Goal: Communication & Community: Answer question/provide support

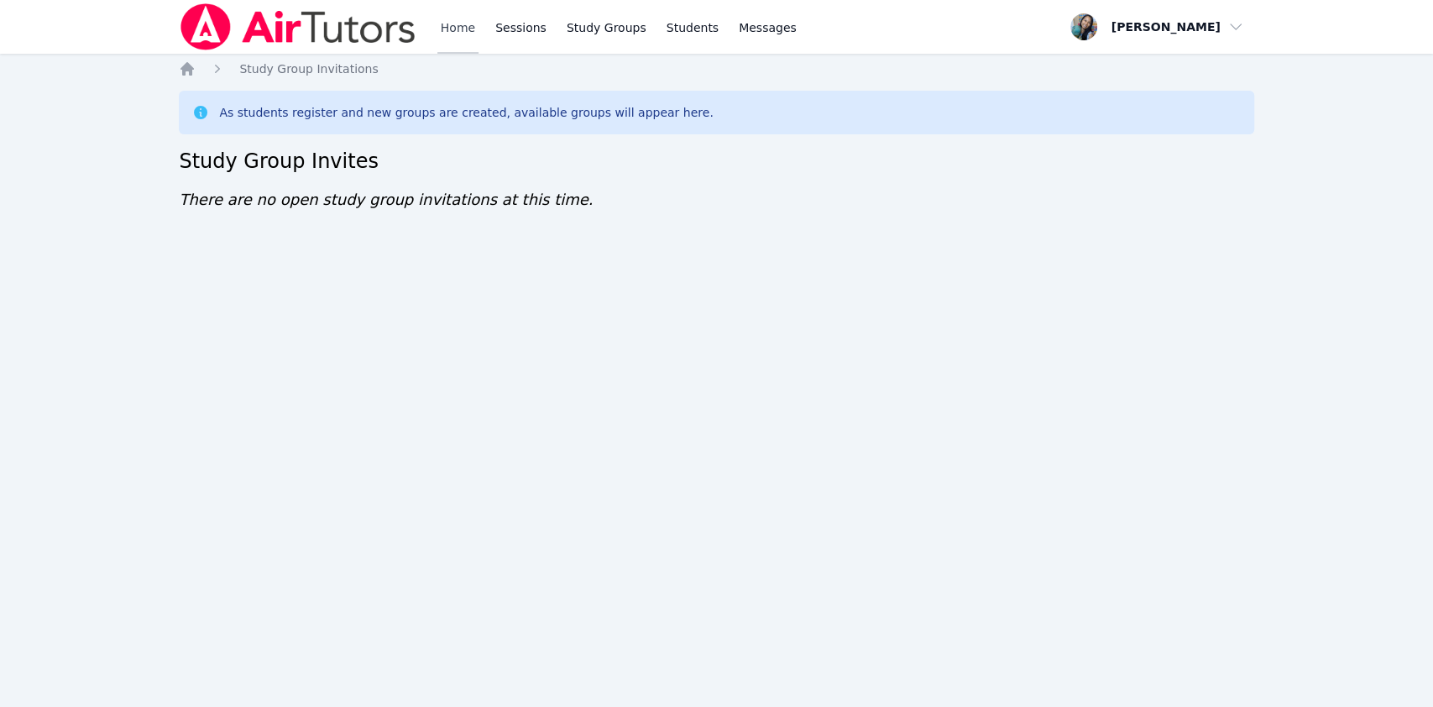
click at [467, 34] on link "Home" at bounding box center [458, 27] width 41 height 54
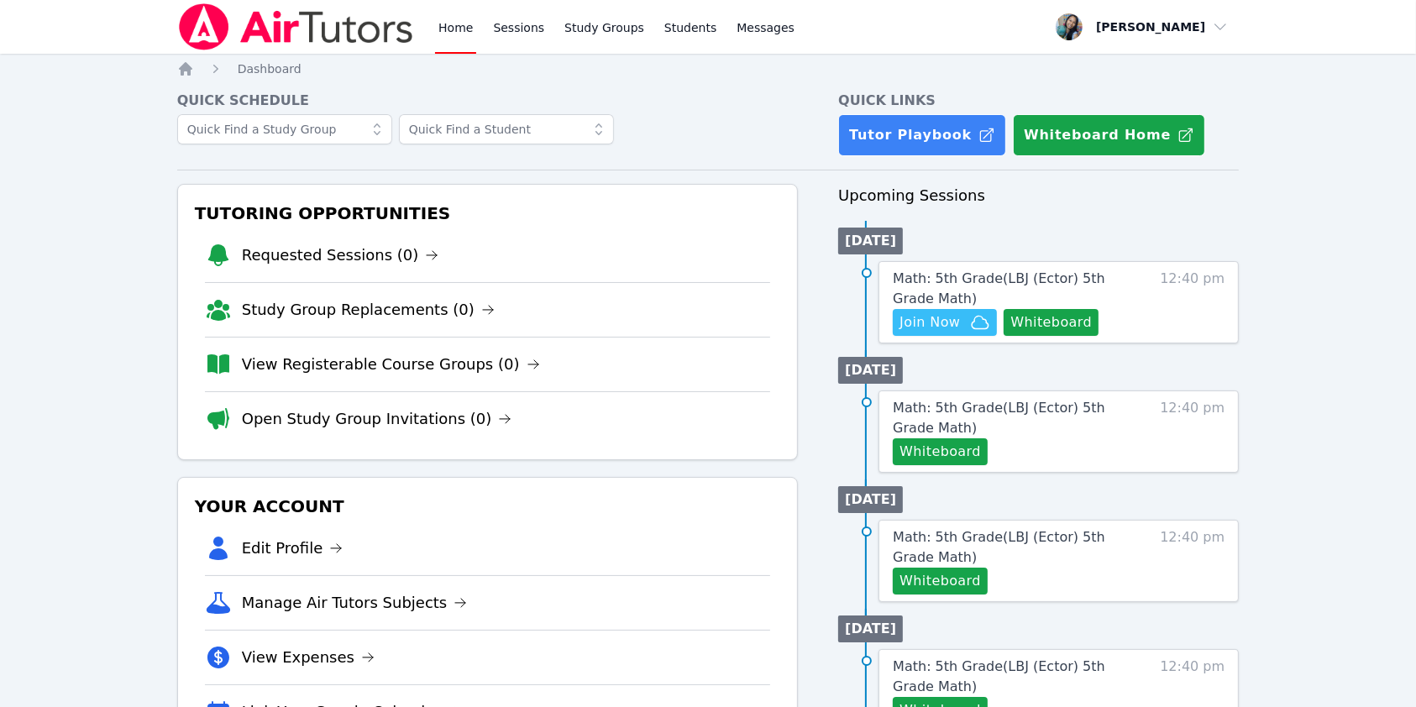
click at [788, 319] on div "Tutoring Opportunities Requested Sessions (0) Study Group Replacements (0) View…" at bounding box center [487, 322] width 621 height 276
click at [916, 325] on span "Join Now" at bounding box center [929, 322] width 60 height 20
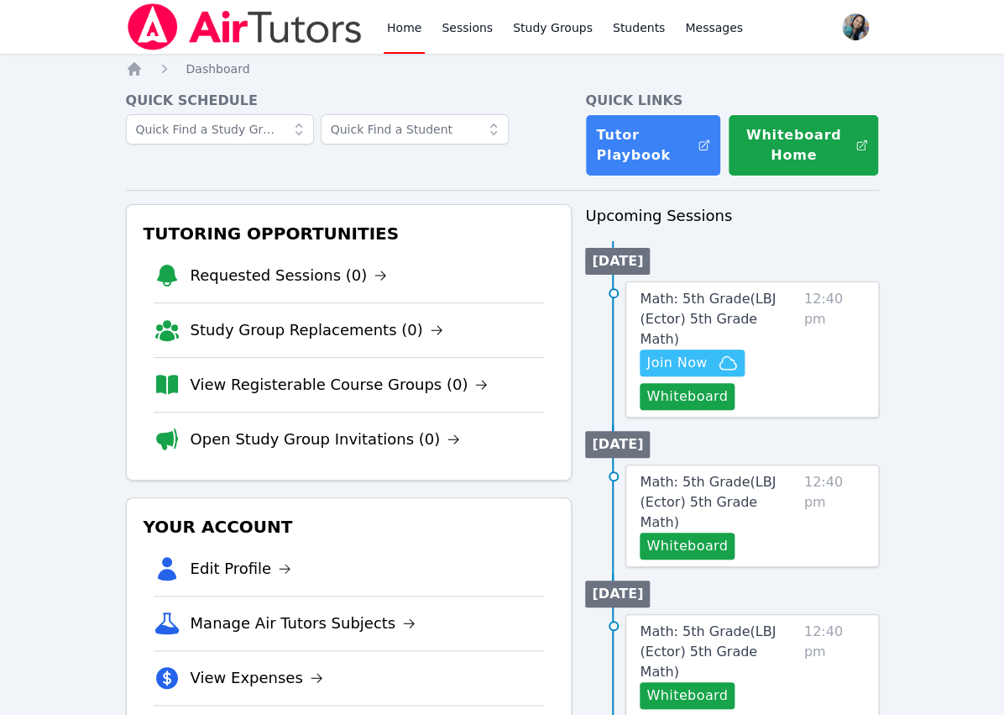
click at [691, 353] on span "Join Now" at bounding box center [677, 363] width 60 height 20
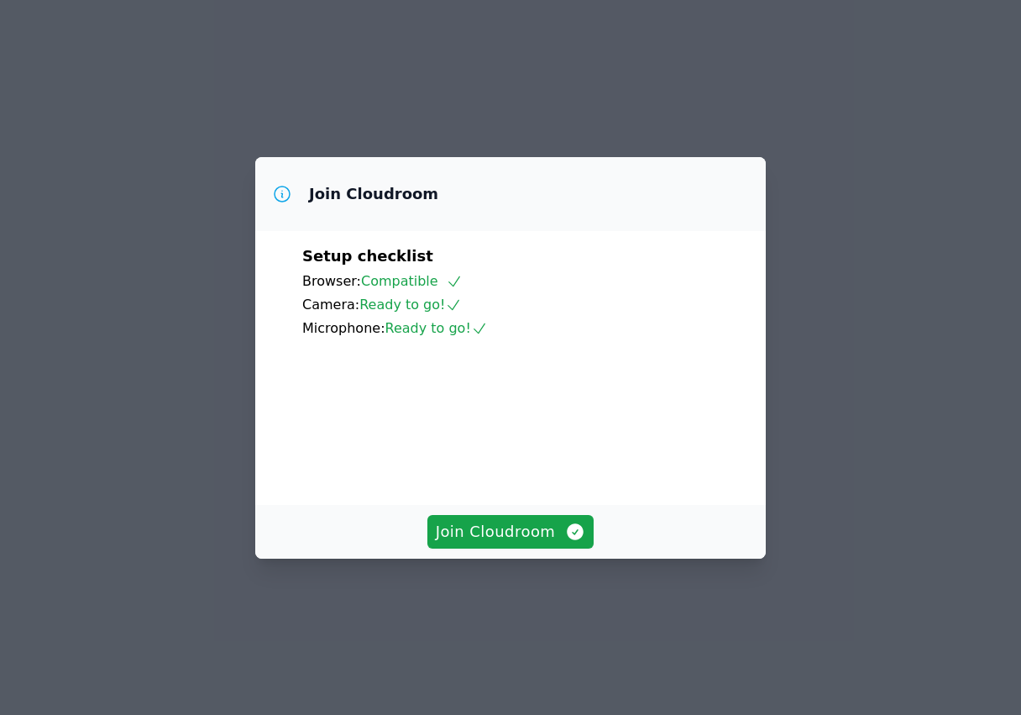
click at [55, 249] on div "Join Cloudroom Setup checklist Browser: Compatible Camera: Ready to go! Microph…" at bounding box center [510, 357] width 1021 height 715
click at [169, 191] on div "Join Cloudroom Setup checklist Browser: Compatible Camera: Ready to go! Microph…" at bounding box center [510, 357] width 1021 height 715
click at [495, 543] on span "Join Cloudroom" at bounding box center [511, 532] width 150 height 24
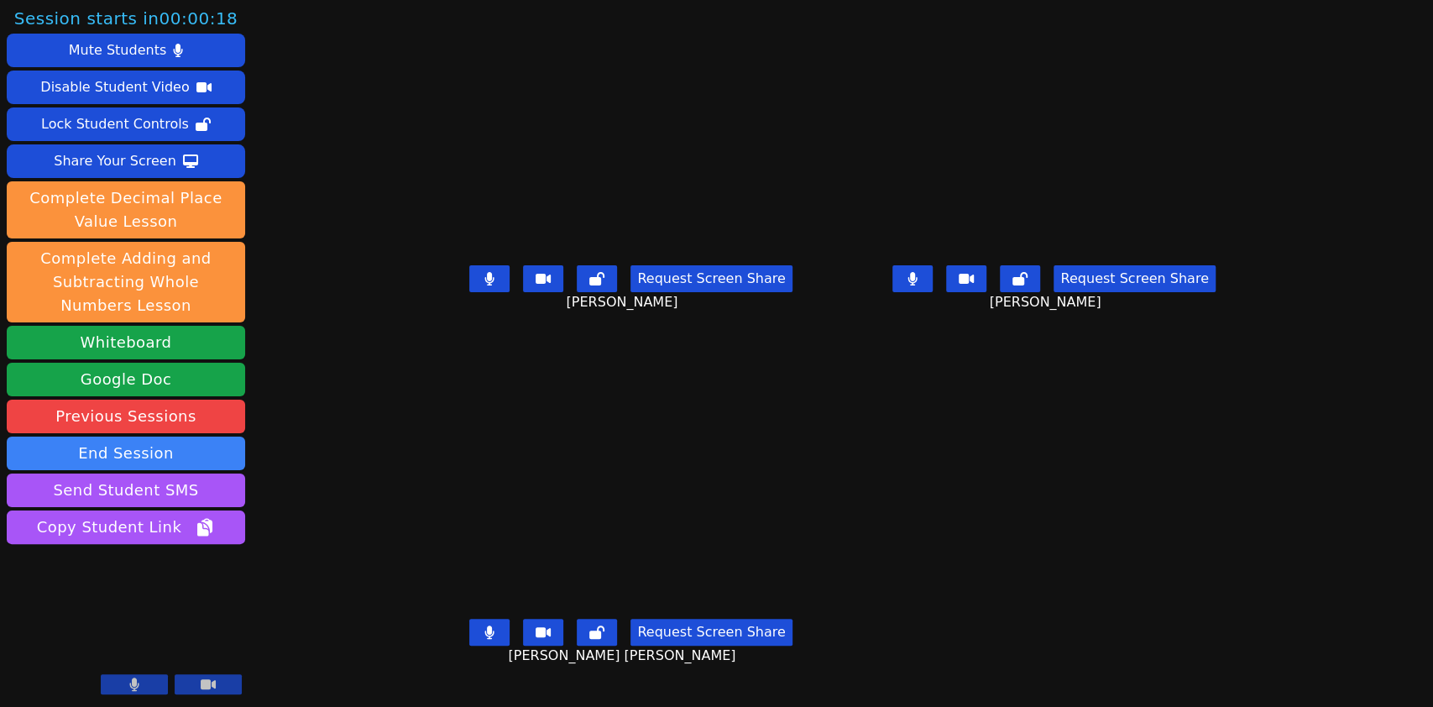
click at [138, 682] on icon at bounding box center [134, 684] width 10 height 13
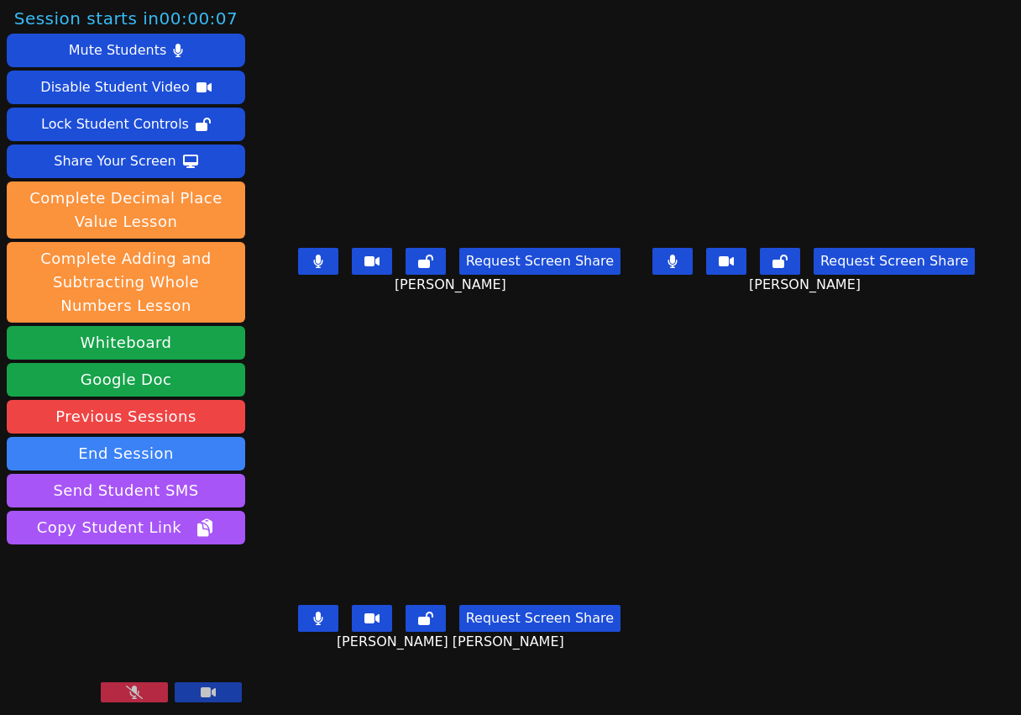
click at [832, 422] on main "Aaliyah Trevino Request Screen Share Aaliyah Trevino KAMILAH SANTOS Request Scr…" at bounding box center [636, 357] width 695 height 715
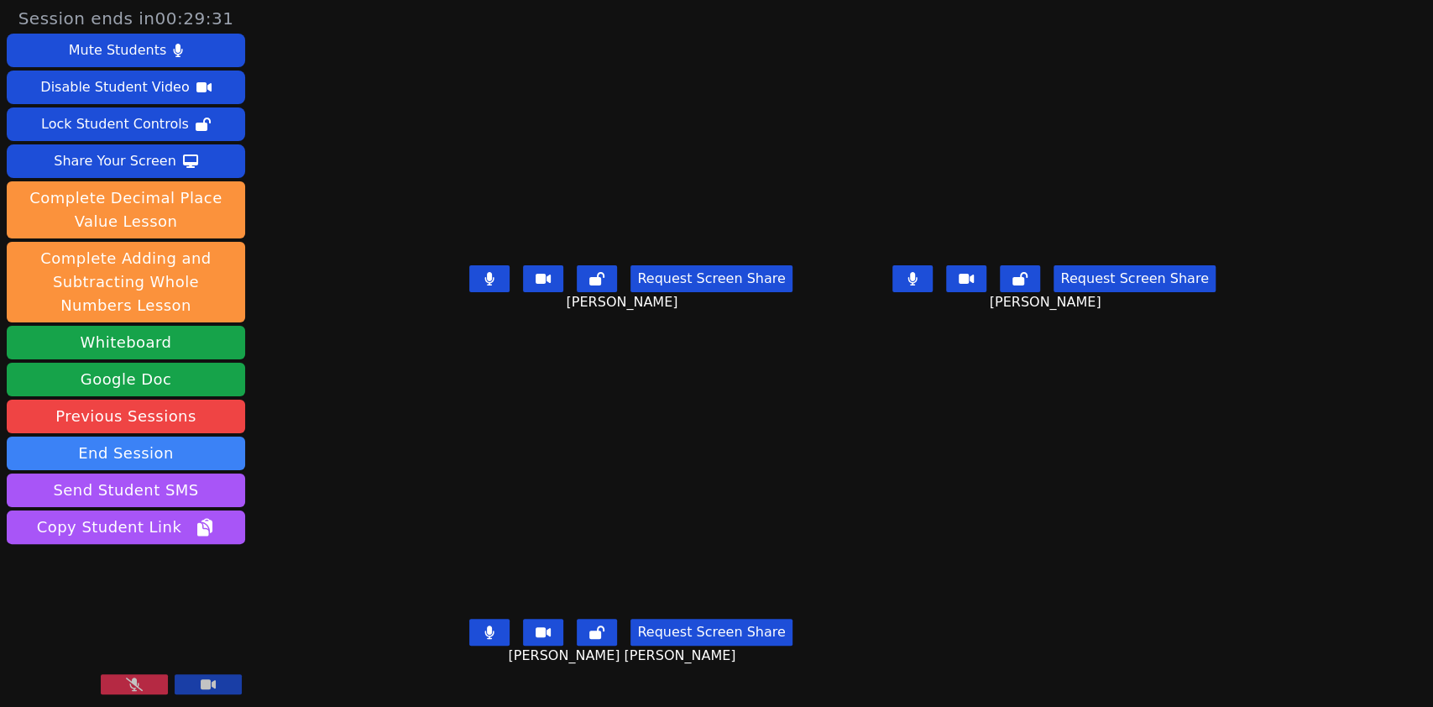
click at [142, 684] on icon at bounding box center [134, 684] width 17 height 13
click at [982, 511] on main "Aaliyah Trevino Request Screen Share Aaliyah Trevino KAMILAH SANTOS Request Scr…" at bounding box center [842, 353] width 833 height 707
click at [485, 286] on icon at bounding box center [490, 278] width 10 height 13
click at [933, 292] on button at bounding box center [913, 278] width 40 height 27
click at [485, 639] on icon at bounding box center [490, 632] width 10 height 13
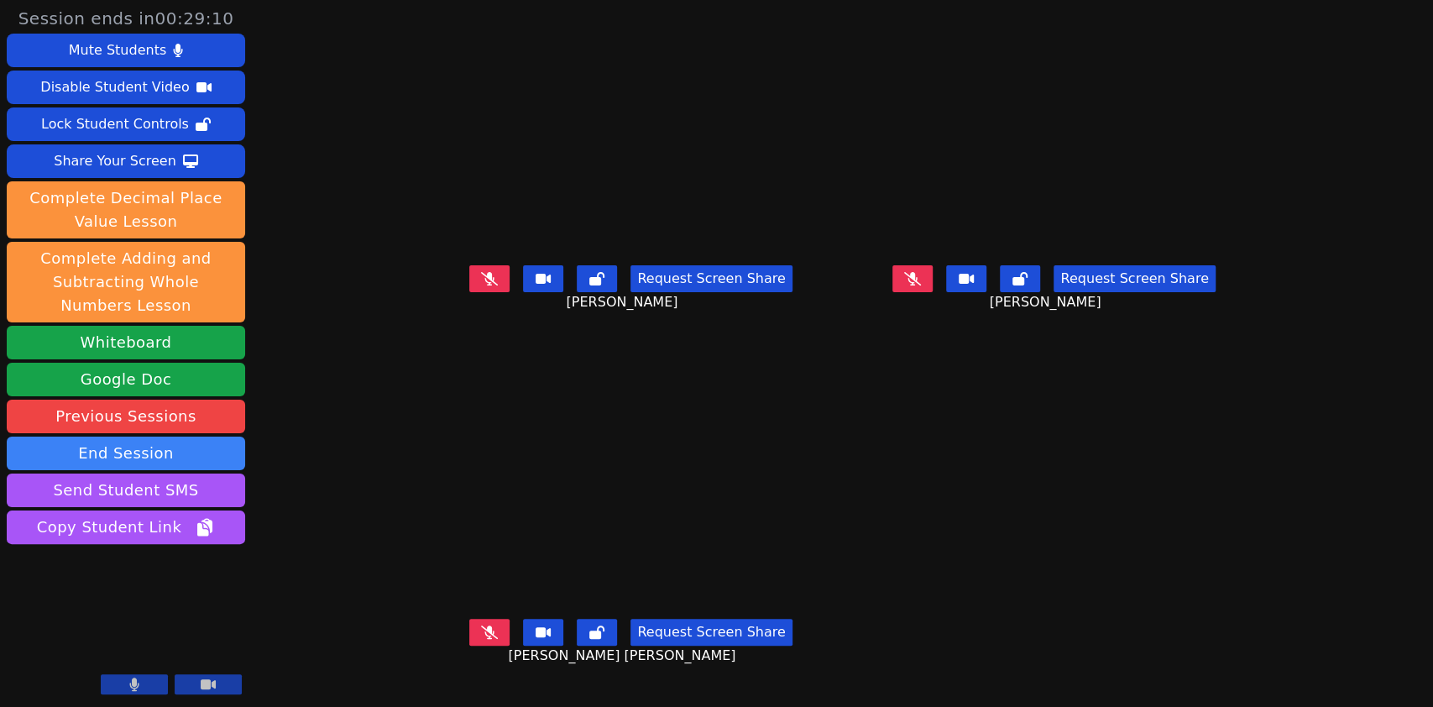
drag, startPoint x: 443, startPoint y: 649, endPoint x: 451, endPoint y: 554, distance: 95.3
click at [481, 639] on icon at bounding box center [489, 632] width 17 height 13
click at [469, 292] on button at bounding box center [489, 278] width 40 height 27
click at [921, 286] on icon at bounding box center [912, 278] width 17 height 13
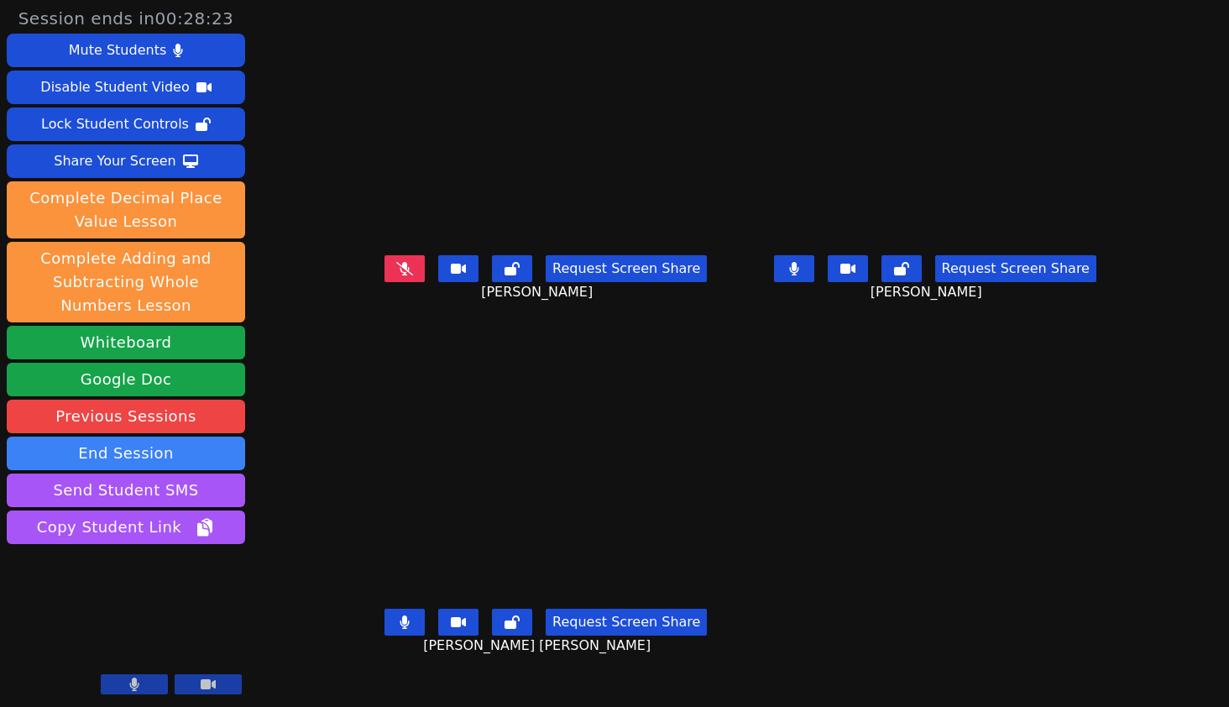
click at [677, 665] on div "Request Screen Share ESTEVAN JR ADAME CASILLAS" at bounding box center [546, 635] width 376 height 67
click at [687, 655] on div "Request Screen Share ESTEVAN JR ADAME CASILLAS" at bounding box center [546, 635] width 376 height 67
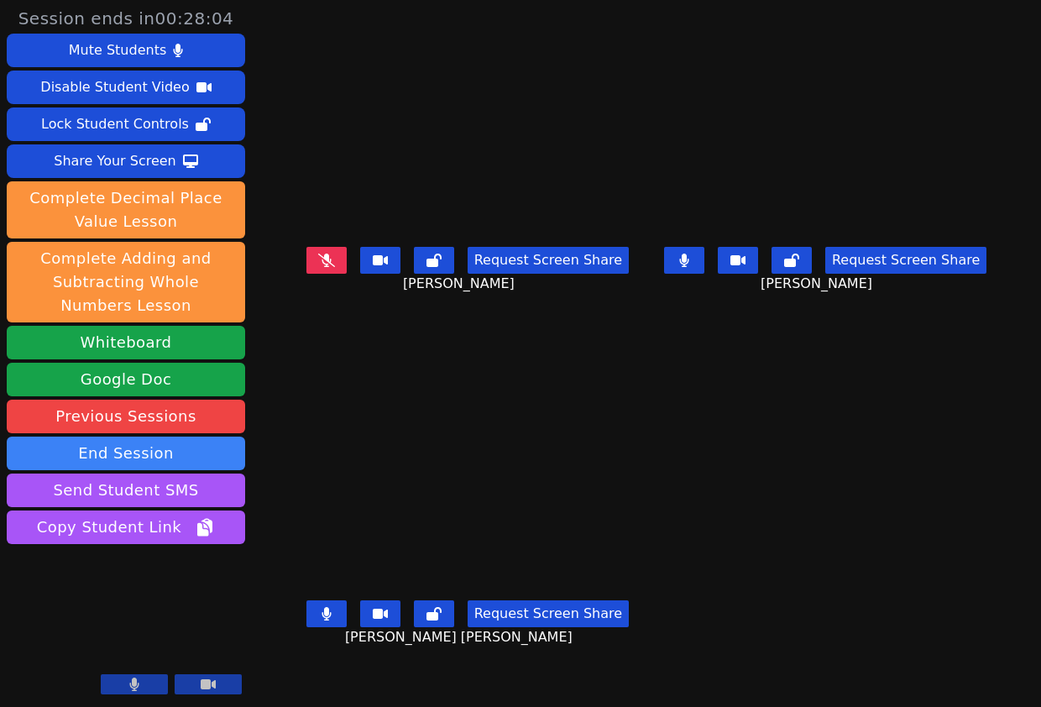
click at [687, 536] on main "Aaliyah Trevino Request Screen Share Aaliyah Trevino KAMILAH SANTOS Request Scr…" at bounding box center [647, 353] width 702 height 707
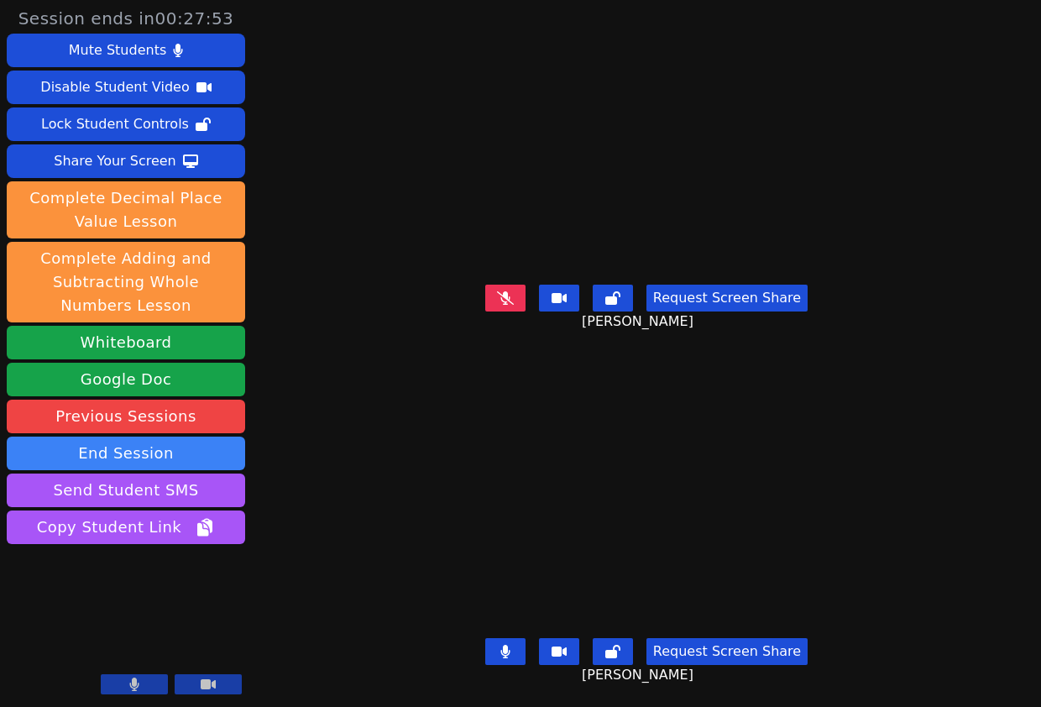
click at [341, 526] on div "Session ends in 00:27:53 Mute Students Disable Student Video Lock Student Contr…" at bounding box center [520, 353] width 1041 height 707
click at [317, 443] on div "Session ends in 00:27:46 Mute Students Disable Student Video Lock Student Contr…" at bounding box center [520, 353] width 1041 height 707
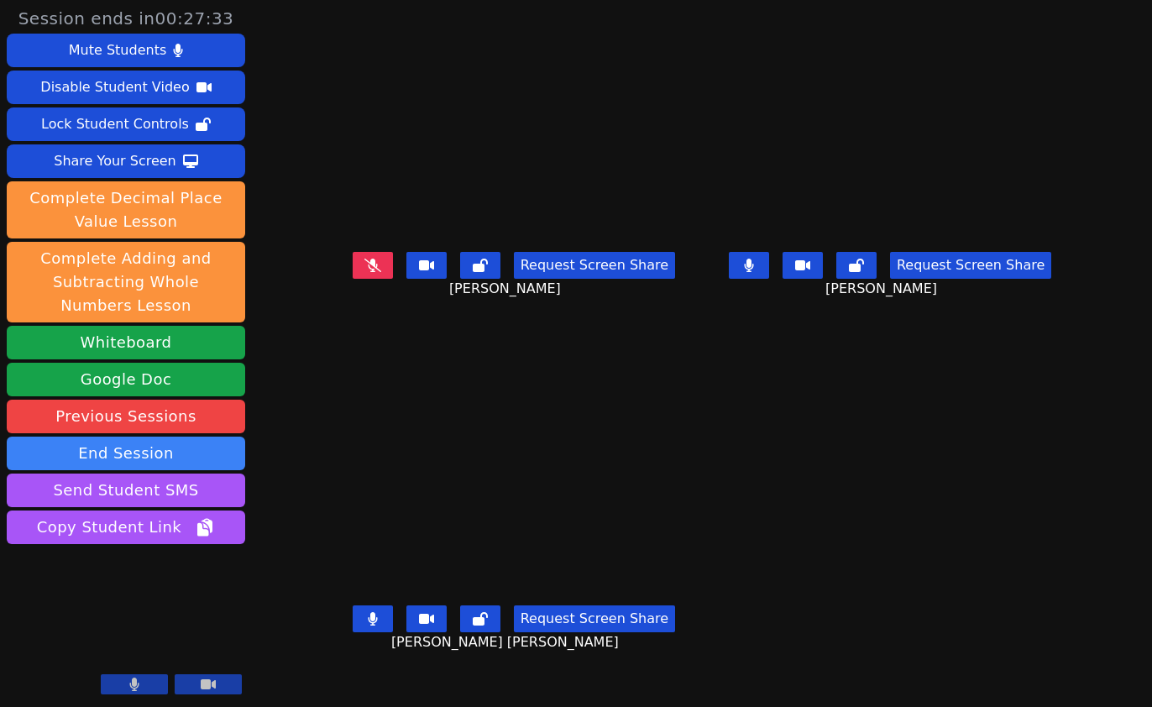
click at [719, 623] on main "Aaliyah Trevino Request Screen Share Aaliyah Trevino KAMILAH SANTOS Request Scr…" at bounding box center [702, 353] width 739 height 707
click at [377, 312] on div "Request Screen Share Aaliyah Trevino" at bounding box center [514, 278] width 363 height 67
click at [704, 660] on main "Aaliyah Trevino Request Screen Share Aaliyah Trevino KAMILAH SANTOS Request Scr…" at bounding box center [702, 353] width 739 height 707
click at [694, 336] on main "Aaliyah Trevino Request Screen Share Aaliyah Trevino KAMILAH SANTOS Request Scr…" at bounding box center [702, 353] width 739 height 707
click at [368, 614] on icon at bounding box center [372, 618] width 9 height 13
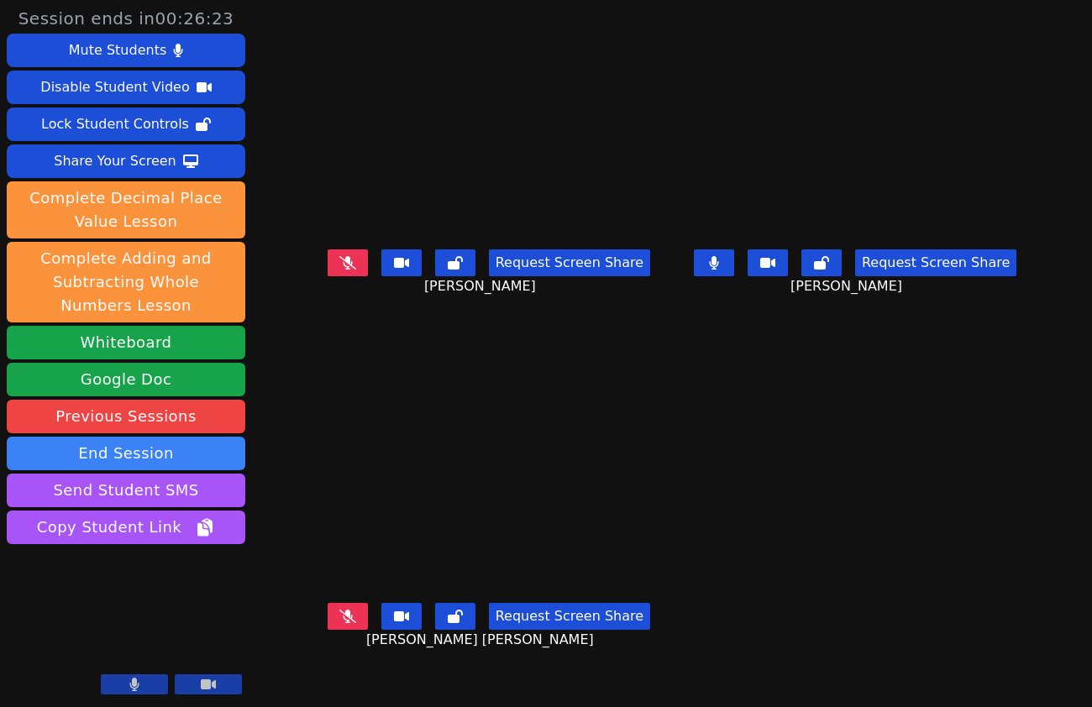
click at [521, 668] on div "ESTEVAN JR ADAME CASILLAS Request Screen Share ESTEVAN JR ADAME CASILLAS" at bounding box center [488, 531] width 353 height 354
click at [329, 652] on div "Request Screen Share ESTEVAN JR ADAME CASILLAS" at bounding box center [488, 629] width 353 height 67
click at [408, 671] on div "ESTEVAN JR ADAME CASILLAS Request Screen Share ESTEVAN JR ADAME CASILLAS" at bounding box center [488, 531] width 353 height 354
click at [462, 675] on div "ESTEVAN JR ADAME CASILLAS Request Screen Share ESTEVAN JR ADAME CASILLAS" at bounding box center [488, 531] width 353 height 354
click at [339, 610] on icon at bounding box center [347, 616] width 17 height 13
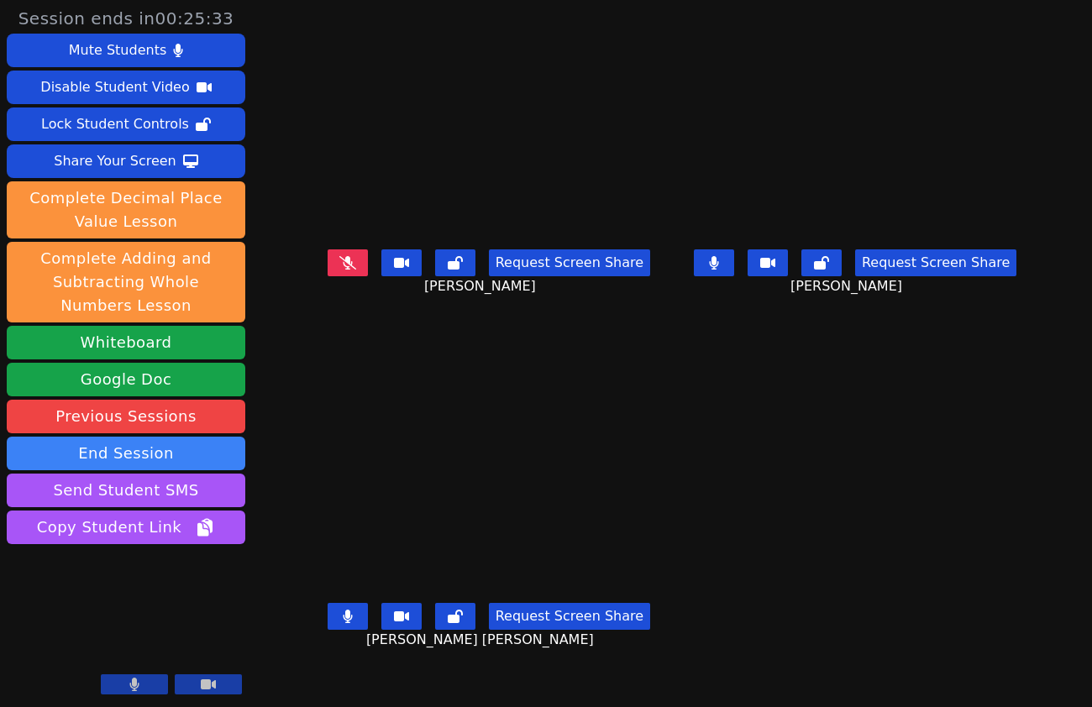
click at [343, 610] on icon at bounding box center [347, 616] width 9 height 13
click at [312, 329] on div "Aaliyah Trevino Request Screen Share Aaliyah Trevino" at bounding box center [488, 177] width 353 height 354
click at [491, 354] on div "ESTEVAN JR ADAME CASILLAS Request Screen Share ESTEVAN JR ADAME CASILLAS" at bounding box center [488, 531] width 353 height 354
click at [479, 338] on div "Aaliyah Trevino Request Screen Share Aaliyah Trevino" at bounding box center [488, 177] width 353 height 354
click at [495, 317] on div "Aaliyah Trevino Request Screen Share Aaliyah Trevino" at bounding box center [488, 177] width 353 height 354
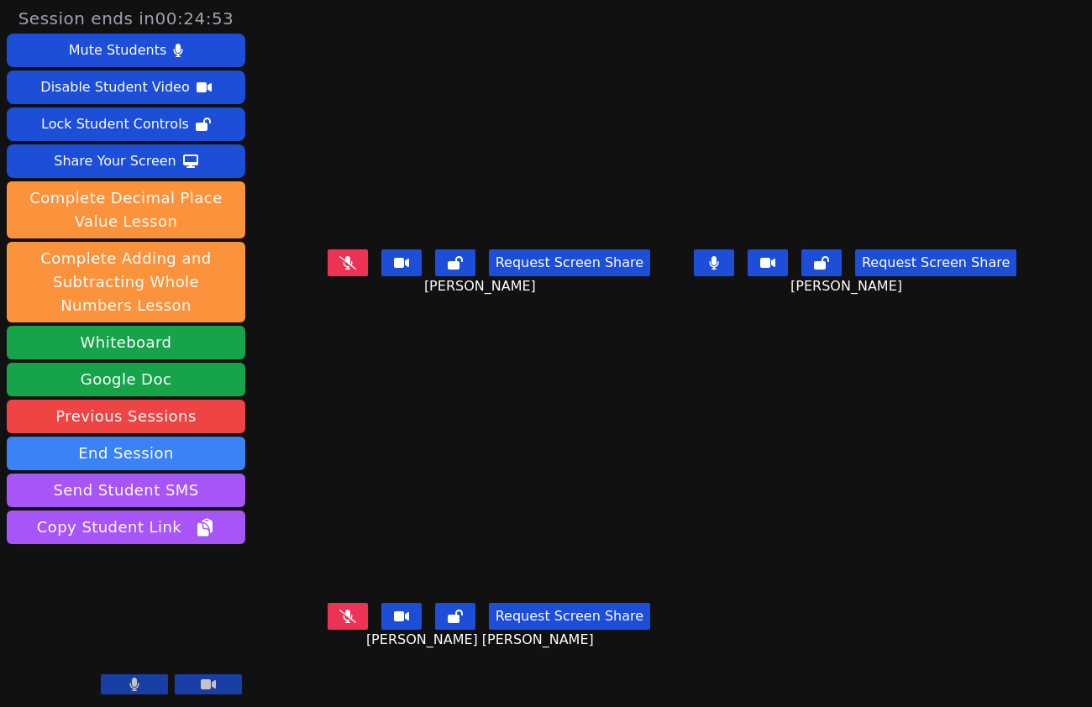
click at [598, 318] on div "Aaliyah Trevino Request Screen Share Aaliyah Trevino" at bounding box center [488, 177] width 353 height 354
click at [534, 334] on div "Aaliyah Trevino Request Screen Share Aaliyah Trevino" at bounding box center [488, 177] width 353 height 354
click at [371, 334] on div "Aaliyah Trevino Request Screen Share Aaliyah Trevino" at bounding box center [488, 177] width 353 height 354
click at [339, 267] on icon at bounding box center [347, 262] width 17 height 13
click at [541, 333] on div "Aaliyah Trevino Request Screen Share Aaliyah Trevino" at bounding box center [488, 177] width 353 height 354
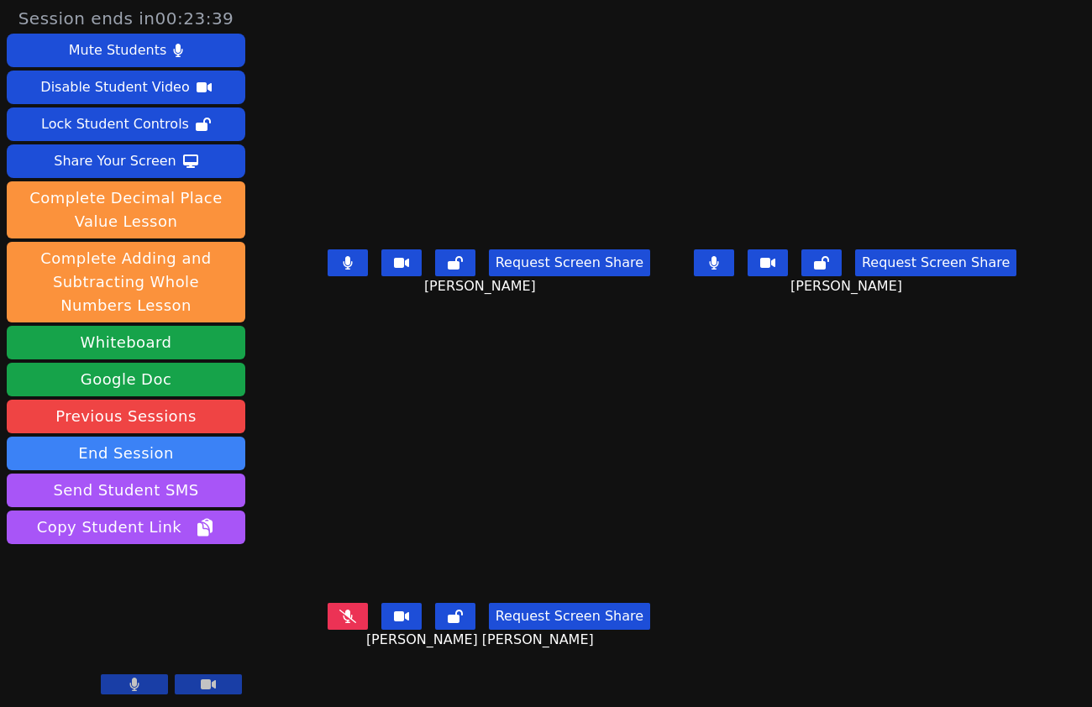
click at [469, 651] on div "Request Screen Share ESTEVAN JR ADAME CASILLAS" at bounding box center [488, 629] width 353 height 67
click at [734, 276] on button at bounding box center [714, 262] width 40 height 27
click at [336, 270] on button at bounding box center [348, 262] width 40 height 27
click at [718, 264] on icon at bounding box center [713, 262] width 9 height 13
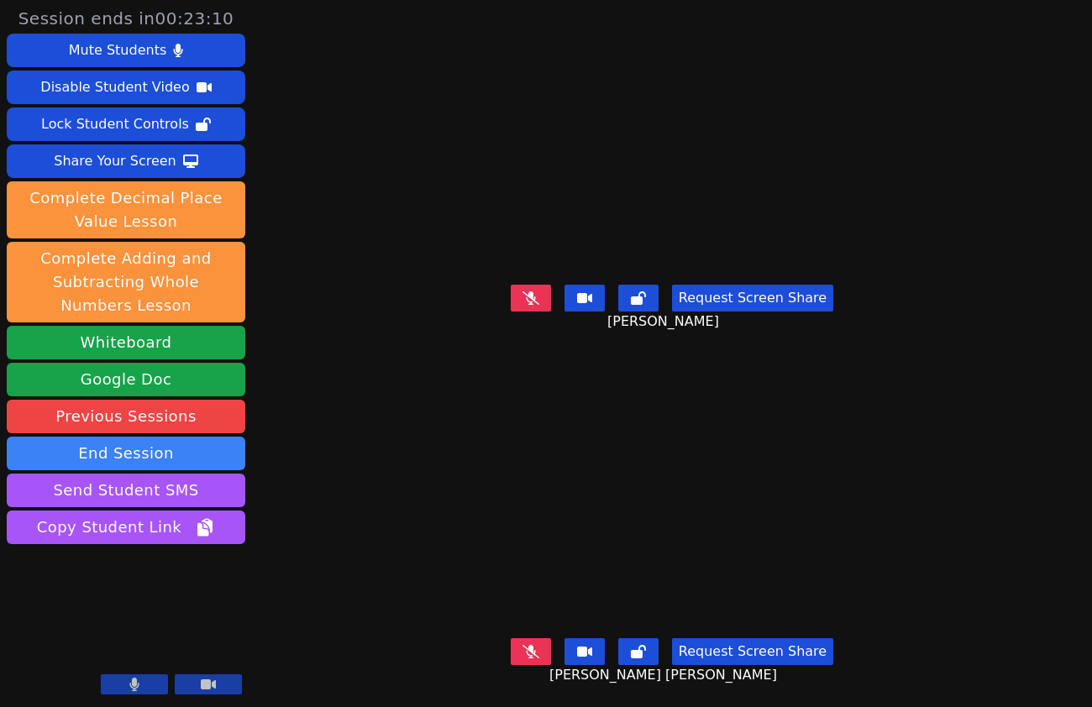
click at [270, 473] on div "Session ends in 00:23:10 Mute Students Disable Student Video Lock Student Contr…" at bounding box center [546, 353] width 1092 height 707
click at [142, 684] on button at bounding box center [134, 684] width 67 height 20
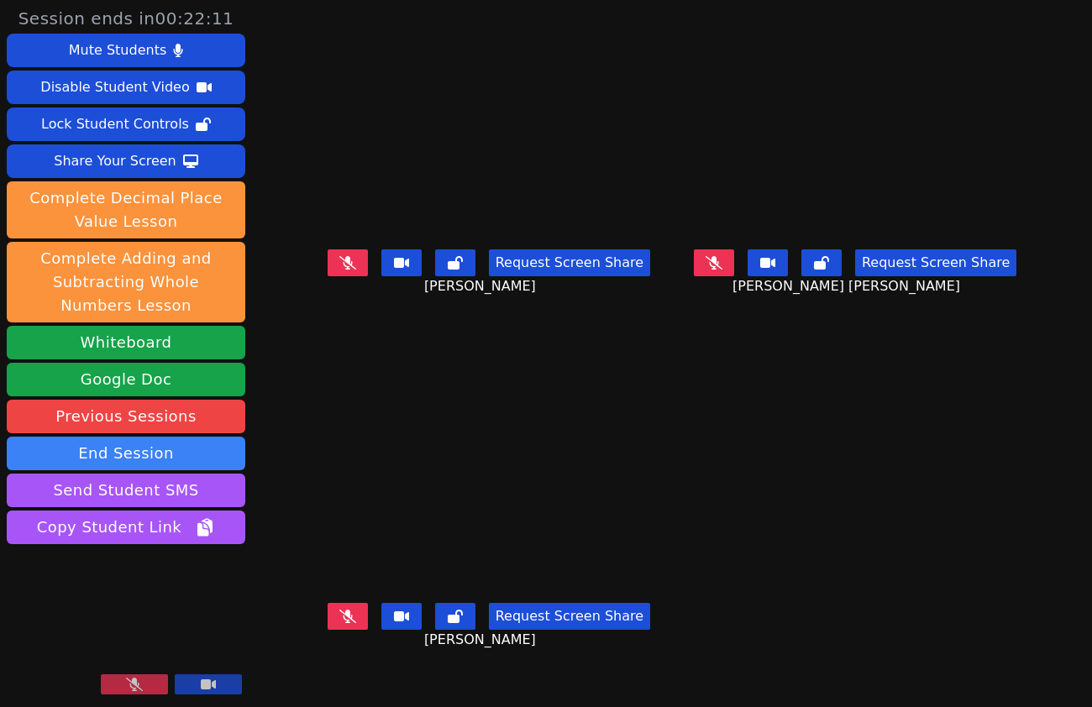
click at [149, 679] on button at bounding box center [134, 684] width 67 height 20
click at [333, 606] on button at bounding box center [348, 616] width 40 height 27
click at [343, 614] on icon at bounding box center [347, 616] width 9 height 13
click at [388, 354] on div "KAMILAH SANTOS Request Screen Share KAMILAH SANTOS" at bounding box center [488, 531] width 353 height 354
click at [563, 319] on div "Aaliyah Trevino Request Screen Share Aaliyah Trevino" at bounding box center [488, 177] width 353 height 354
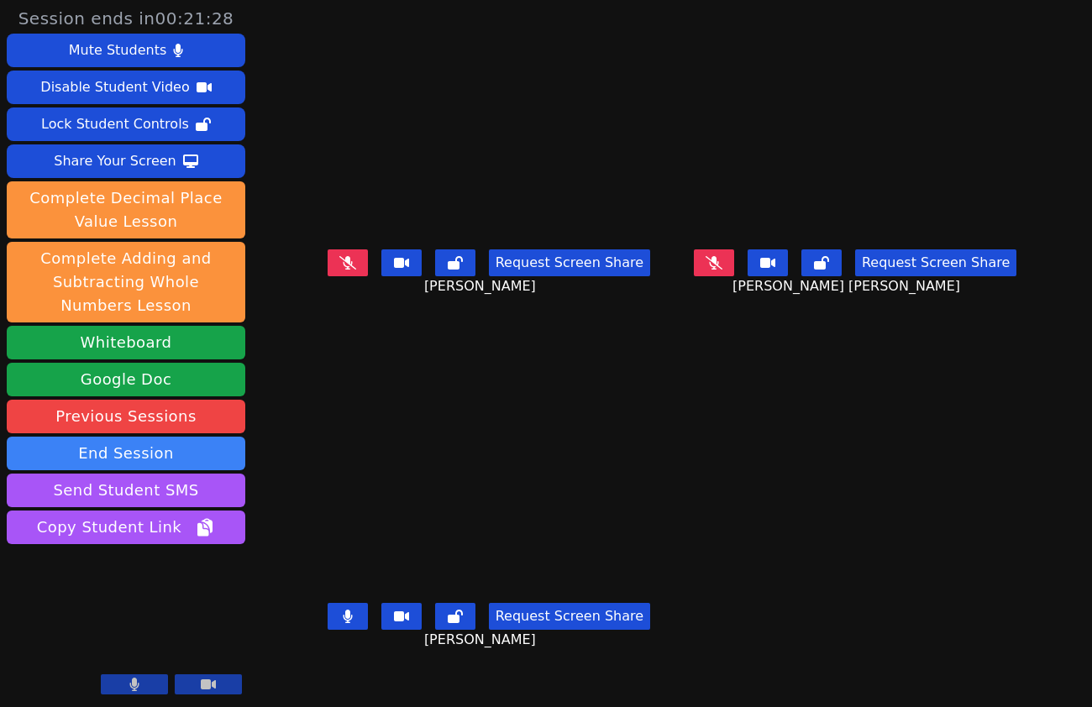
click at [327, 657] on div "Request Screen Share KAMILAH SANTOS" at bounding box center [488, 629] width 353 height 67
click at [312, 289] on div "Request Screen Share Aaliyah Trevino" at bounding box center [488, 276] width 353 height 67
click at [722, 270] on icon at bounding box center [713, 262] width 17 height 13
click at [339, 270] on icon at bounding box center [347, 262] width 17 height 13
click at [328, 624] on button at bounding box center [348, 616] width 40 height 27
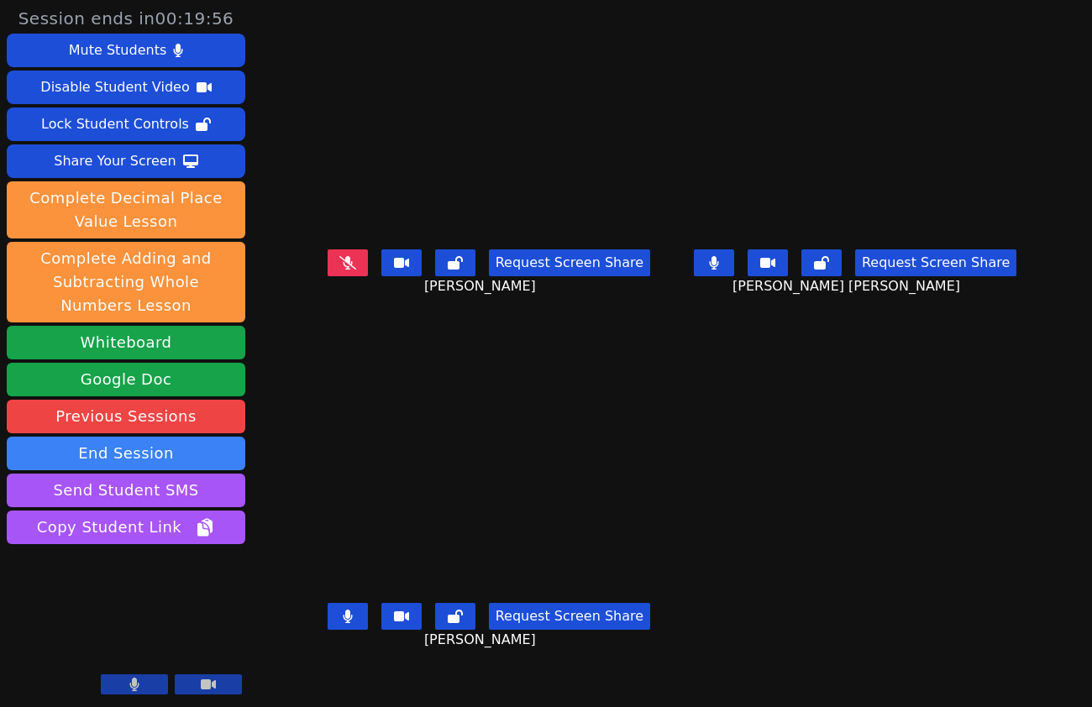
click at [753, 284] on div "Request Screen Share ESTEVAN JR ADAME CASILLAS" at bounding box center [855, 276] width 353 height 67
click at [719, 270] on icon at bounding box center [714, 262] width 10 height 13
click at [339, 270] on icon at bounding box center [347, 262] width 17 height 13
click at [328, 270] on button at bounding box center [348, 262] width 40 height 27
click at [724, 492] on main "Aaliyah Trevino Request Screen Share Aaliyah Trevino ESTEVAN JR ADAME CASILLAS …" at bounding box center [671, 353] width 719 height 707
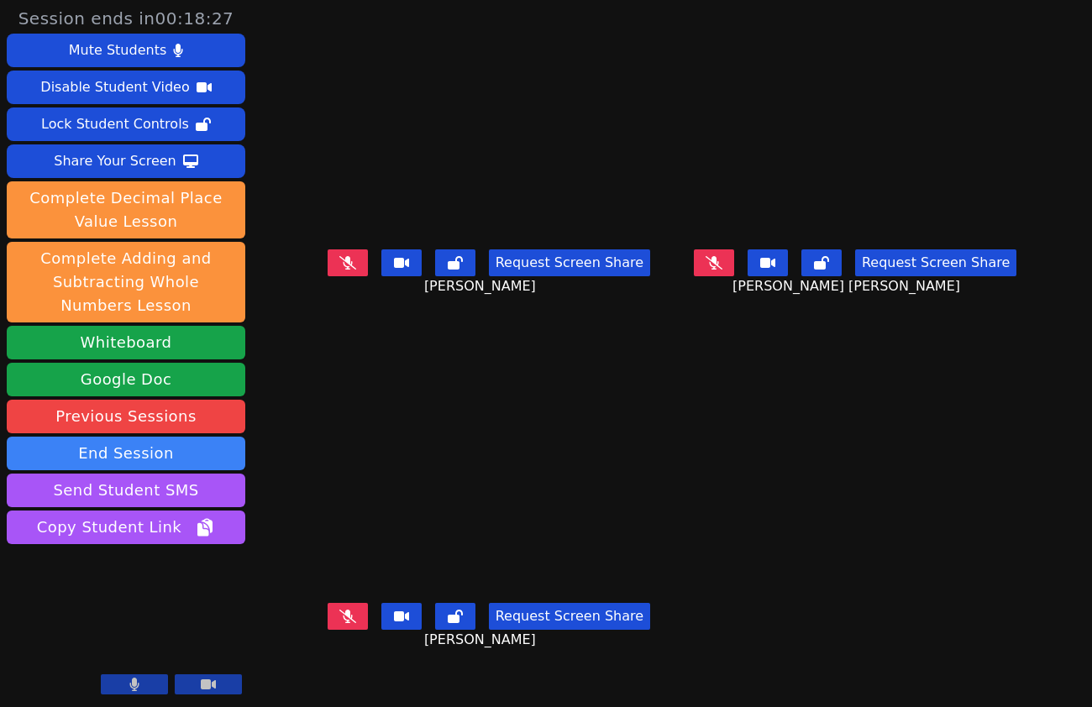
click at [734, 259] on button at bounding box center [714, 262] width 40 height 27
click at [339, 262] on icon at bounding box center [347, 262] width 17 height 13
click at [328, 603] on button at bounding box center [348, 616] width 40 height 27
click at [339, 615] on icon at bounding box center [347, 616] width 17 height 13
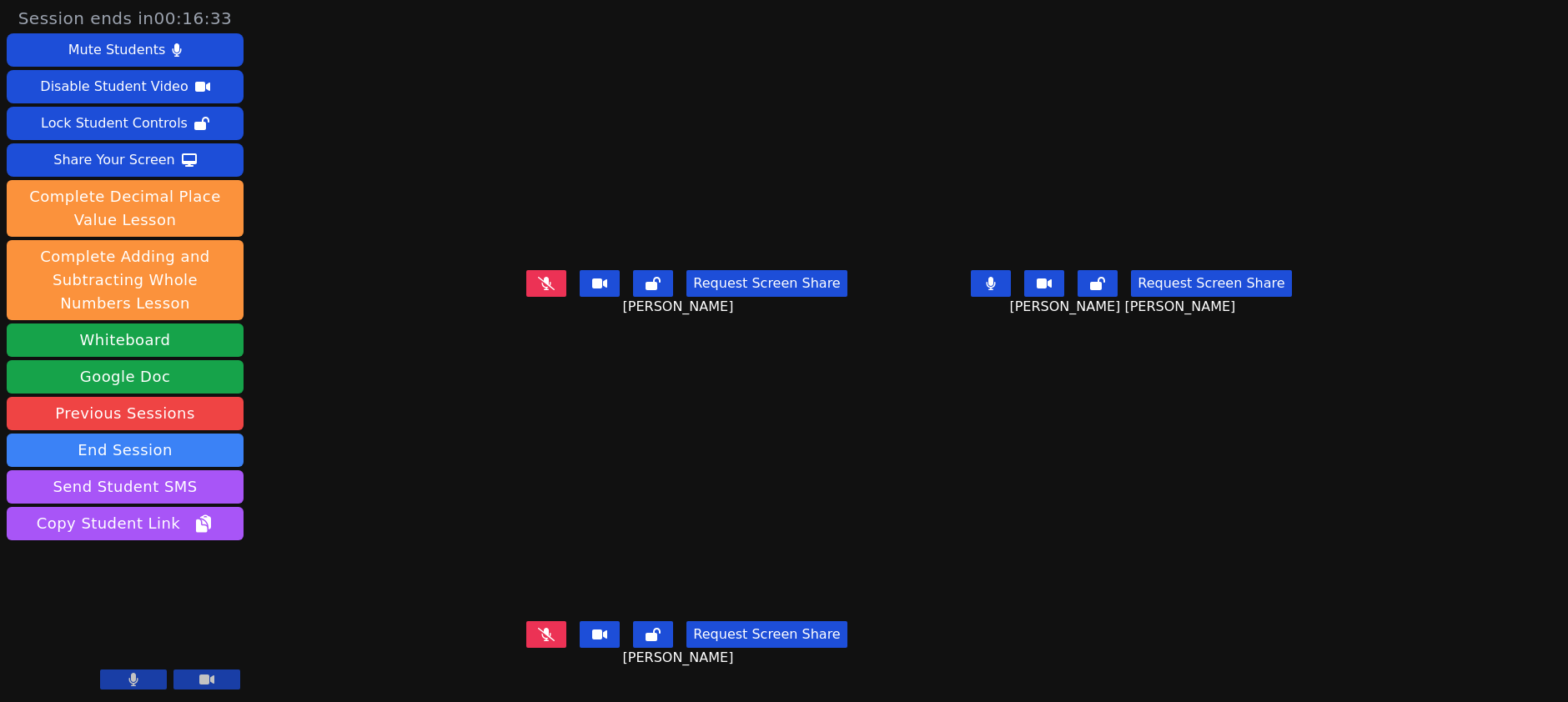
click at [329, 355] on div "Session ends in 00:16:33 Mute Students Disable Student Video Lock Student Contr…" at bounding box center [784, 351] width 1568 height 702
click at [348, 397] on div "Session ends in 00:16:27 Mute Students Disable Student Video Lock Student Contr…" at bounding box center [784, 351] width 1568 height 702
click at [346, 289] on div "Session ends in 00:14:35 Mute Students Disable Student Video Lock Student Contr…" at bounding box center [784, 351] width 1568 height 702
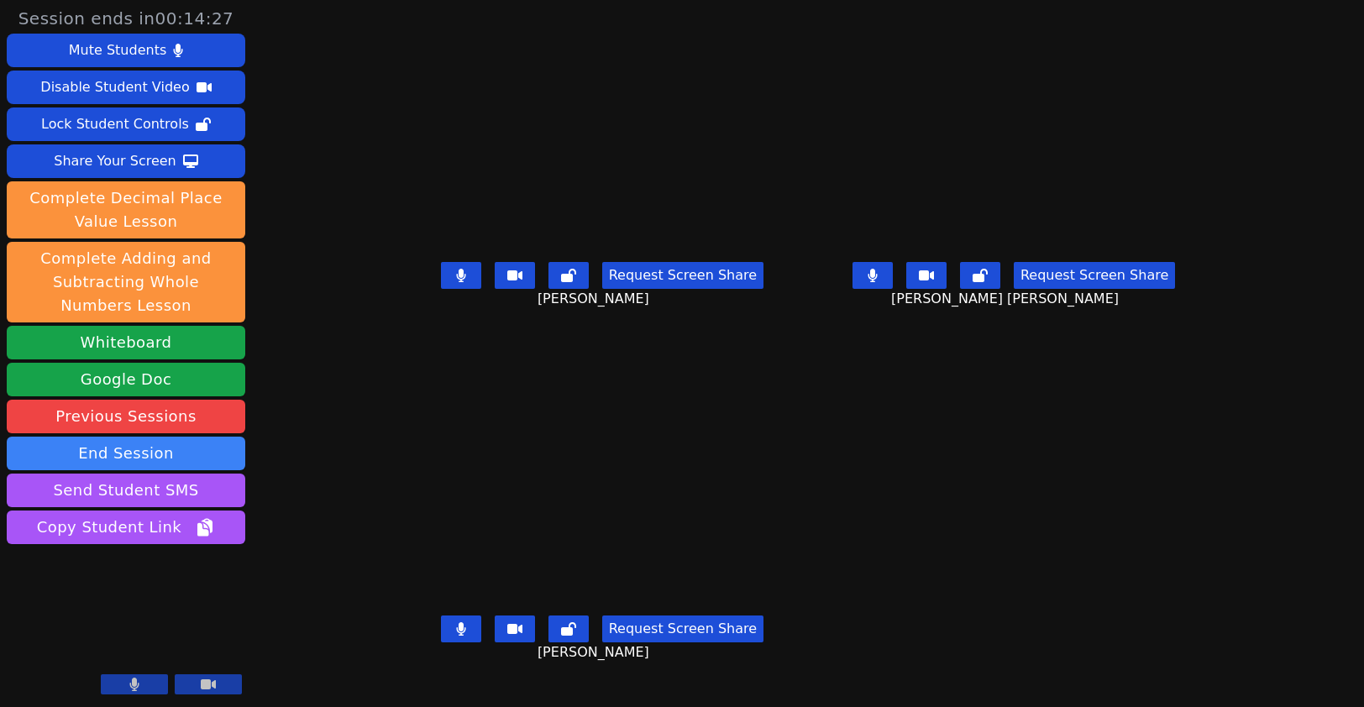
click at [441, 280] on button at bounding box center [461, 275] width 40 height 27
click at [893, 289] on button at bounding box center [872, 275] width 40 height 27
click at [456, 636] on icon at bounding box center [461, 628] width 10 height 13
click at [626, 322] on div "Request Screen Share Aaliyah Trevino" at bounding box center [602, 288] width 398 height 67
click at [881, 282] on icon at bounding box center [872, 275] width 17 height 13
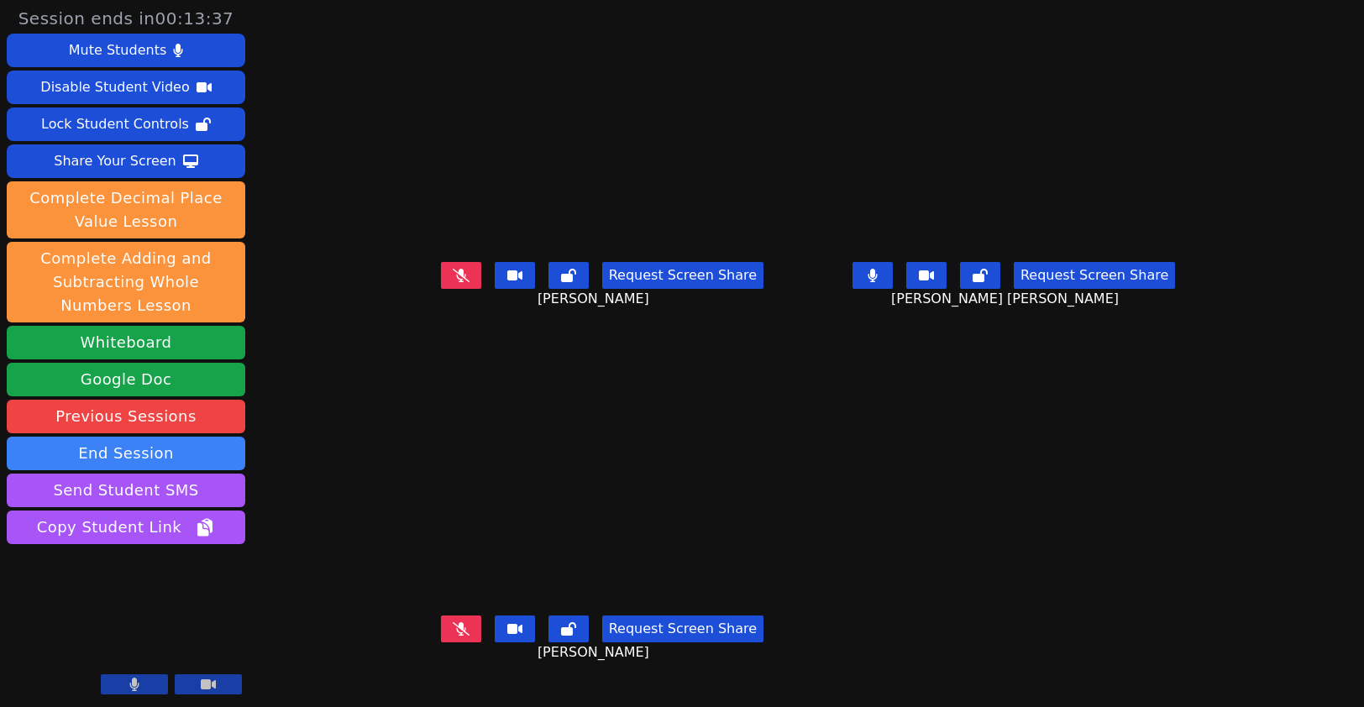
click at [441, 289] on button at bounding box center [461, 275] width 40 height 27
click at [893, 289] on button at bounding box center [872, 275] width 40 height 27
click at [441, 289] on button at bounding box center [461, 275] width 40 height 27
click at [893, 288] on button at bounding box center [872, 275] width 40 height 27
click at [403, 648] on div "Request Screen Share KAMILAH SANTOS" at bounding box center [602, 642] width 398 height 67
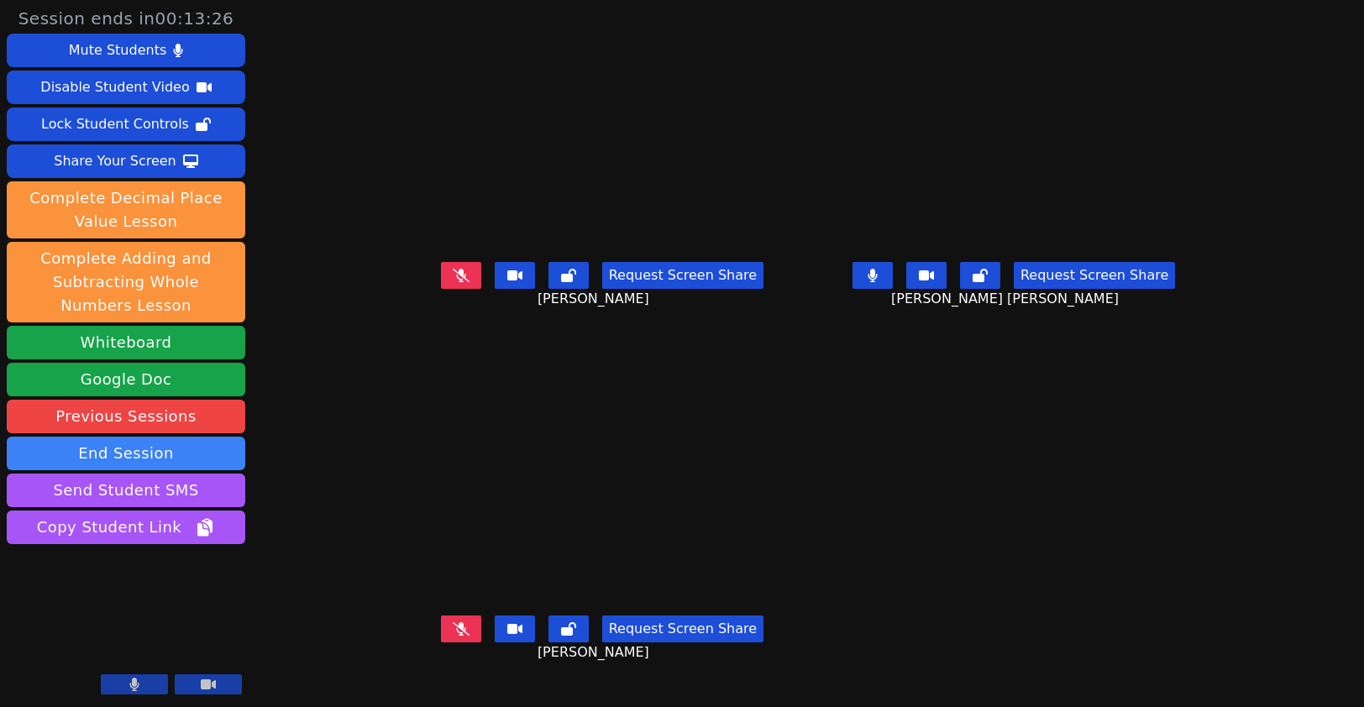
click at [453, 636] on icon at bounding box center [461, 628] width 17 height 13
click at [453, 282] on icon at bounding box center [461, 275] width 17 height 13
click at [648, 322] on div "Request Screen Share Aaliyah Trevino" at bounding box center [602, 288] width 398 height 67
click at [456, 633] on icon at bounding box center [460, 628] width 9 height 13
click at [877, 282] on icon at bounding box center [871, 275] width 9 height 13
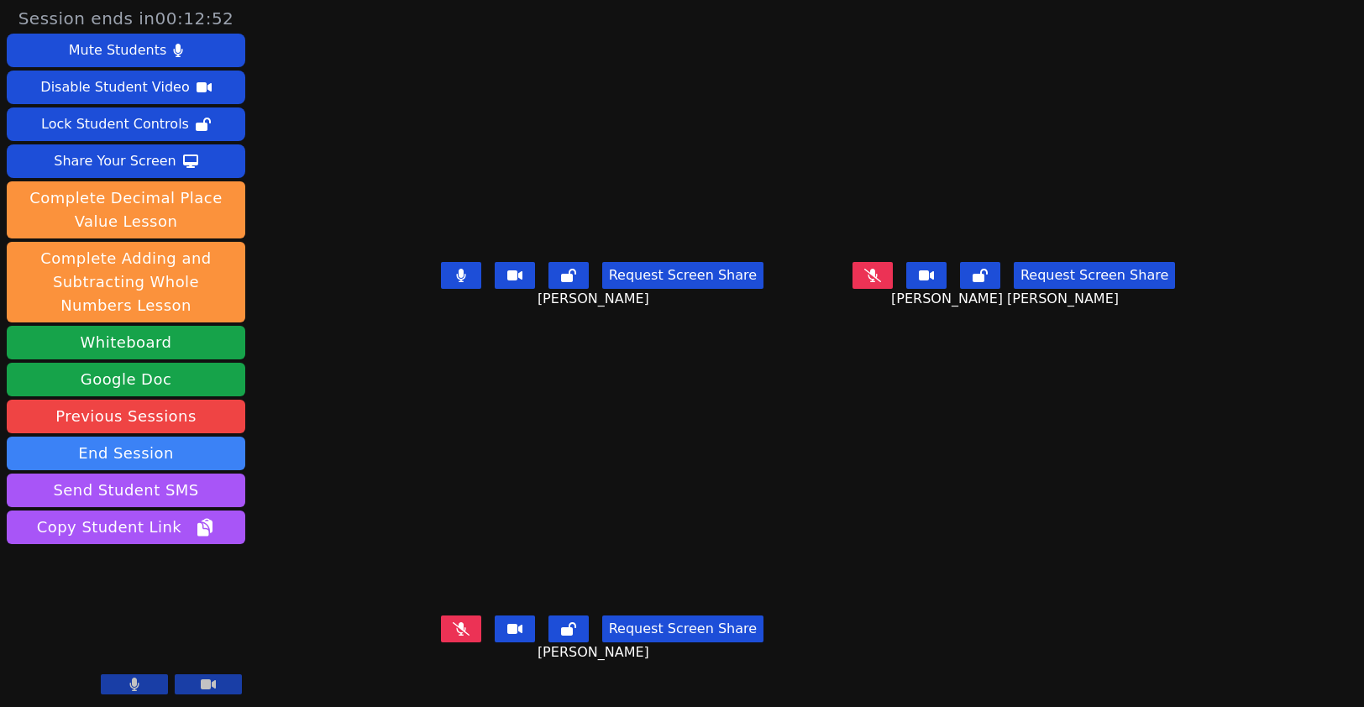
click at [441, 289] on button at bounding box center [461, 275] width 40 height 27
click at [893, 289] on button at bounding box center [872, 275] width 40 height 27
click at [441, 289] on button at bounding box center [461, 275] width 40 height 27
click at [453, 636] on icon at bounding box center [461, 628] width 17 height 13
click at [783, 637] on div "Request Screen Share KAMILAH SANTOS" at bounding box center [602, 642] width 398 height 67
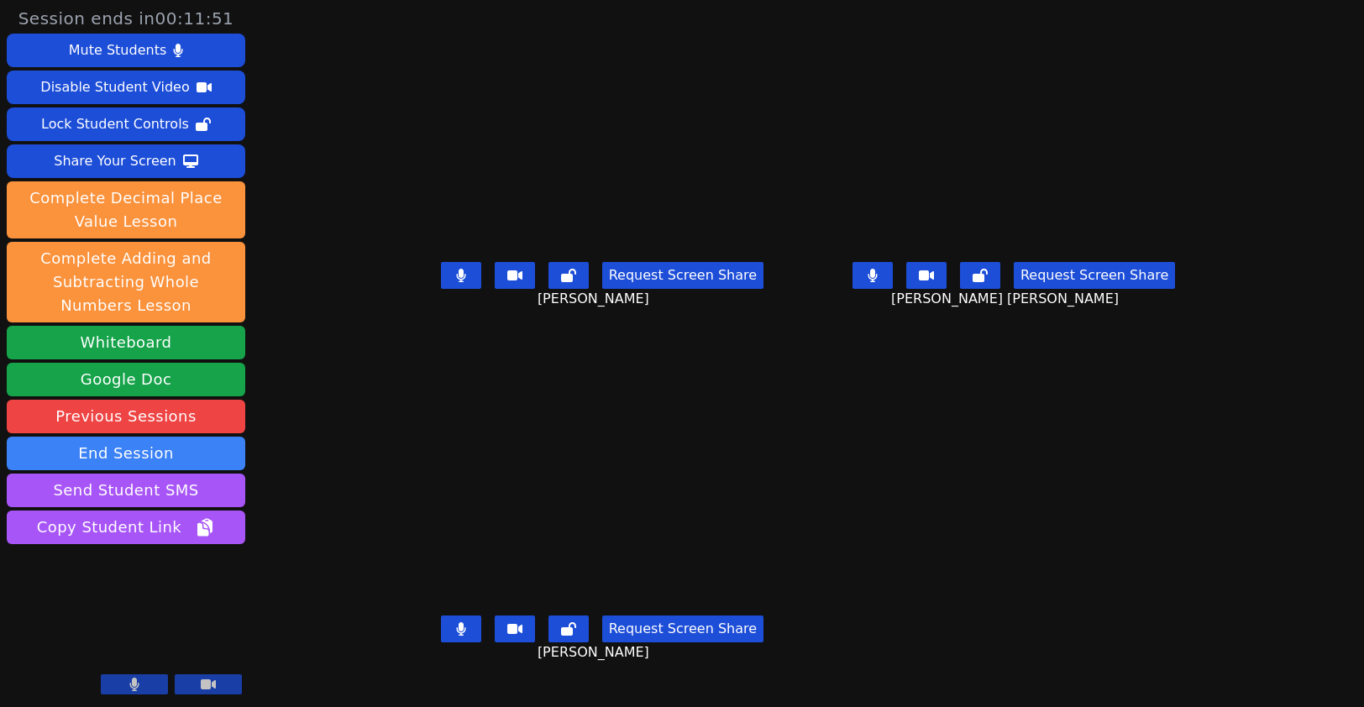
click at [811, 462] on main "Aaliyah Trevino Request Screen Share Aaliyah Trevino ESTEVAN JR ADAME CASILLAS …" at bounding box center [808, 353] width 810 height 707
click at [762, 609] on video at bounding box center [602, 497] width 398 height 224
click at [403, 322] on div "Request Screen Share Aaliyah Trevino" at bounding box center [602, 288] width 398 height 67
click at [456, 632] on icon at bounding box center [461, 628] width 10 height 13
click at [453, 636] on icon at bounding box center [461, 628] width 17 height 13
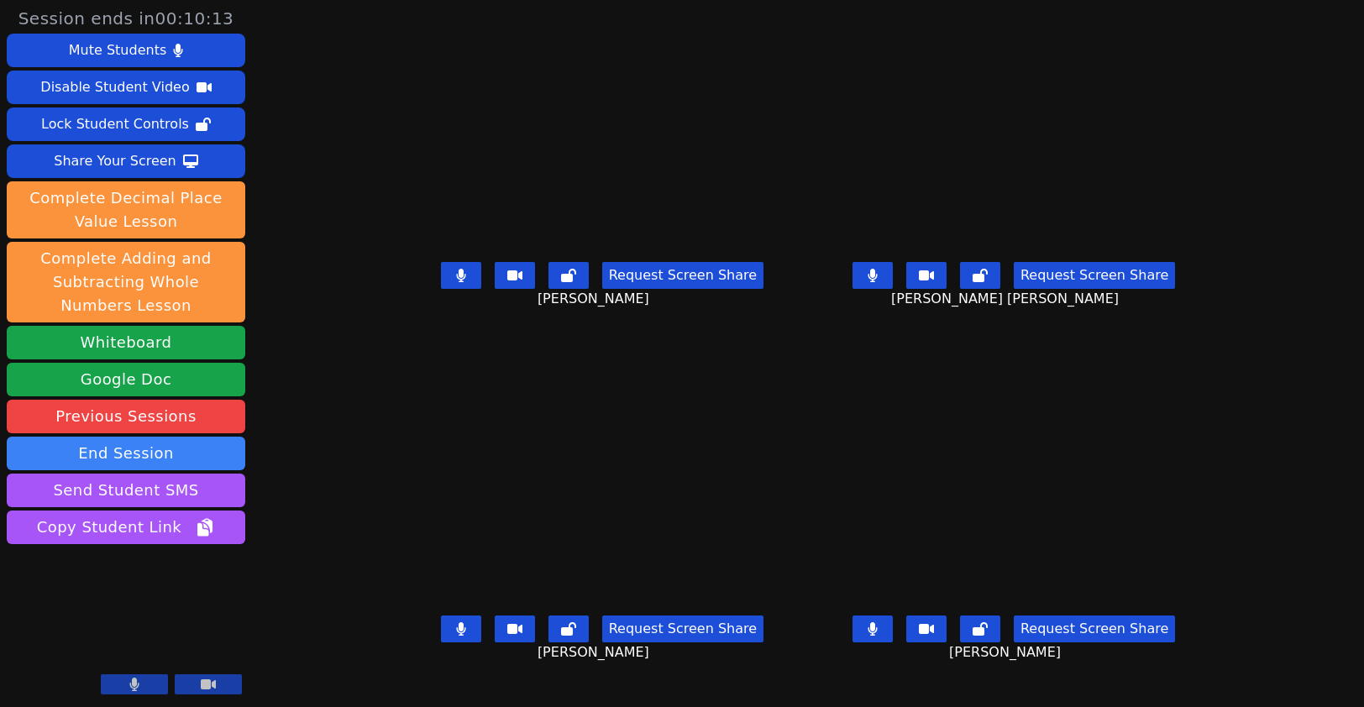
click at [768, 658] on div "Request Screen Share KAMILAH SANTOS" at bounding box center [602, 642] width 398 height 67
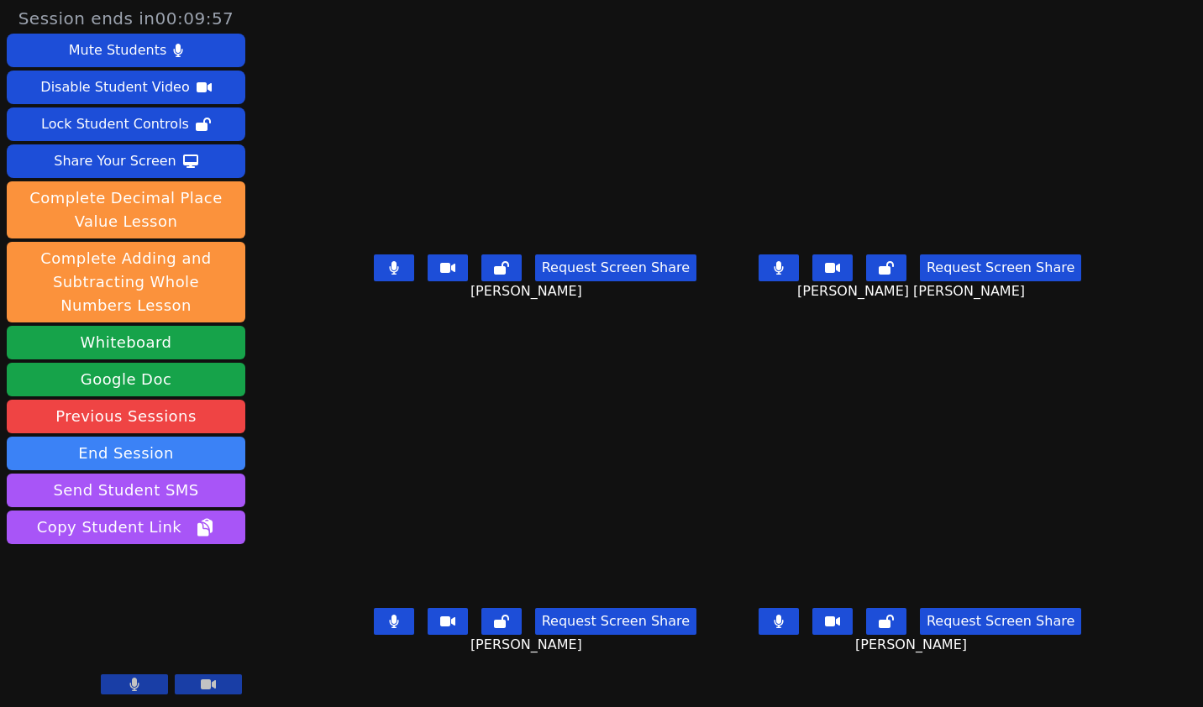
click at [799, 281] on button at bounding box center [778, 267] width 40 height 27
click at [389, 275] on icon at bounding box center [393, 267] width 9 height 13
click at [389, 628] on icon at bounding box center [394, 621] width 10 height 13
click at [787, 275] on icon at bounding box center [778, 267] width 17 height 13
click at [385, 275] on icon at bounding box center [393, 267] width 17 height 13
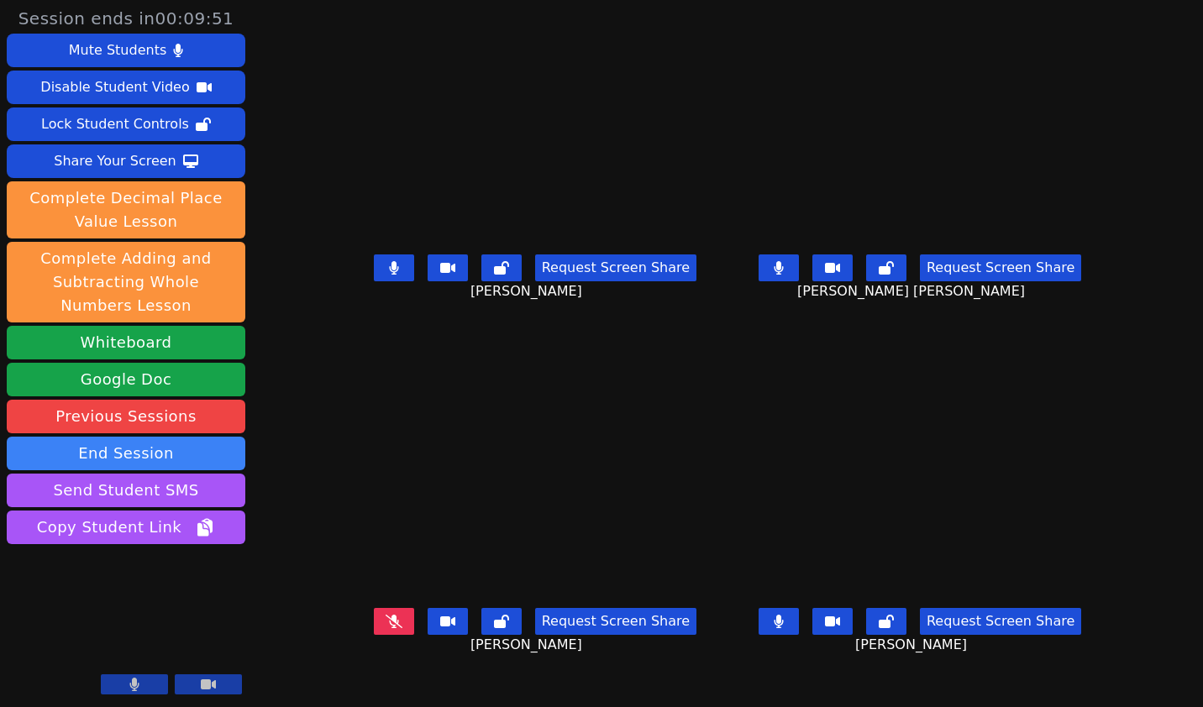
click at [385, 626] on icon at bounding box center [393, 621] width 17 height 13
click at [389, 626] on icon at bounding box center [393, 621] width 9 height 13
click at [389, 275] on icon at bounding box center [393, 267] width 9 height 13
click at [783, 275] on icon at bounding box center [777, 267] width 9 height 13
click at [799, 632] on button at bounding box center [778, 621] width 40 height 27
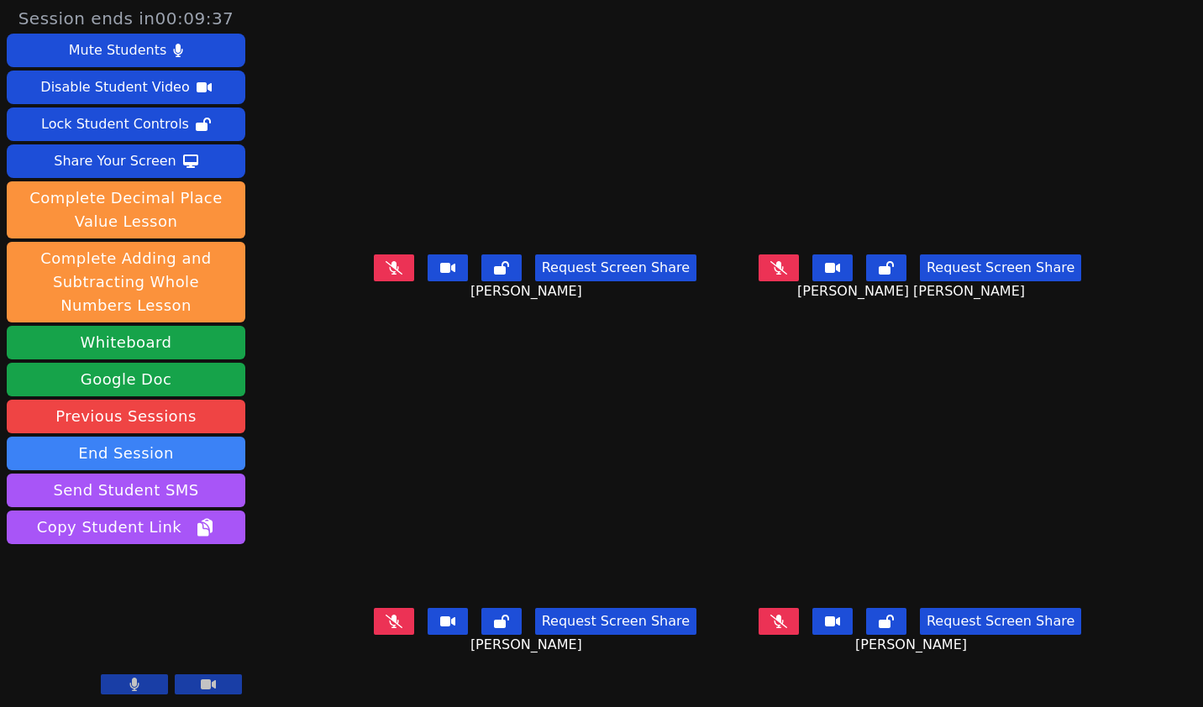
click at [689, 665] on div "Request Screen Share KAMILAH SANTOS" at bounding box center [534, 634] width 371 height 67
click at [787, 275] on icon at bounding box center [778, 267] width 17 height 13
click at [787, 625] on icon at bounding box center [778, 621] width 17 height 13
click at [385, 626] on icon at bounding box center [393, 621] width 17 height 13
click at [385, 275] on icon at bounding box center [393, 267] width 17 height 13
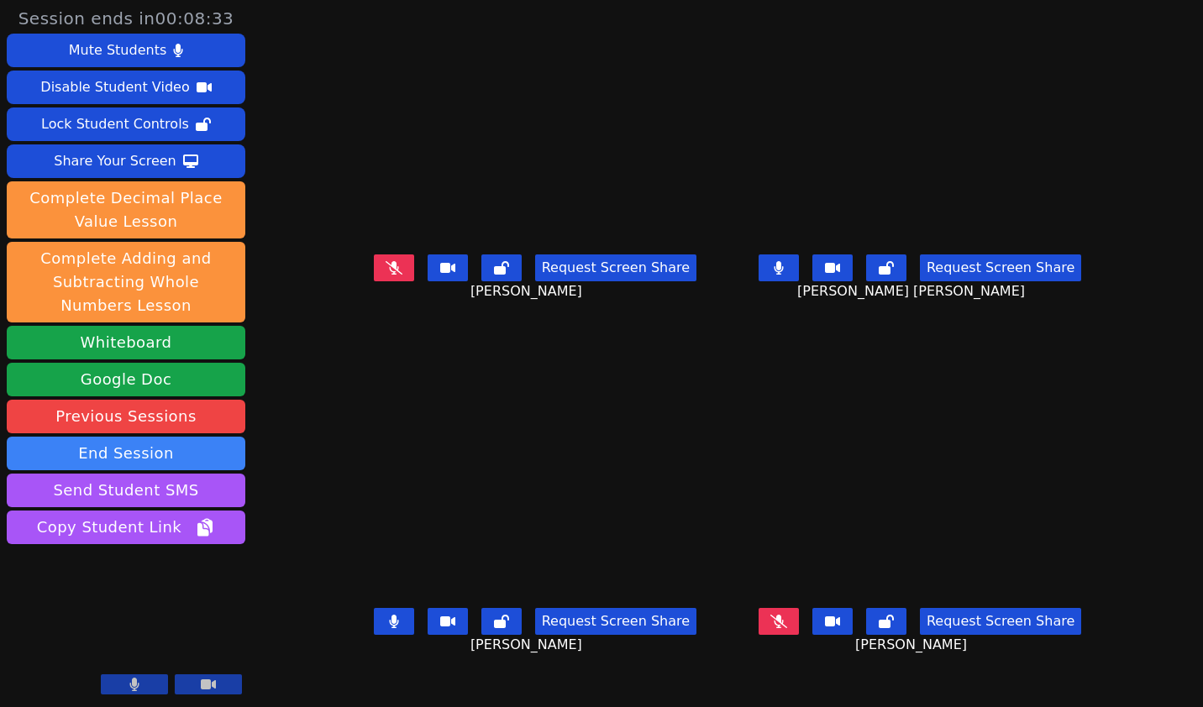
click at [374, 275] on button at bounding box center [394, 267] width 40 height 27
click at [799, 621] on button at bounding box center [778, 621] width 40 height 27
click at [700, 668] on div "Request Screen Share KAMILAH SANTOS" at bounding box center [534, 634] width 371 height 67
click at [374, 281] on button at bounding box center [394, 267] width 40 height 27
click at [799, 281] on button at bounding box center [778, 267] width 40 height 27
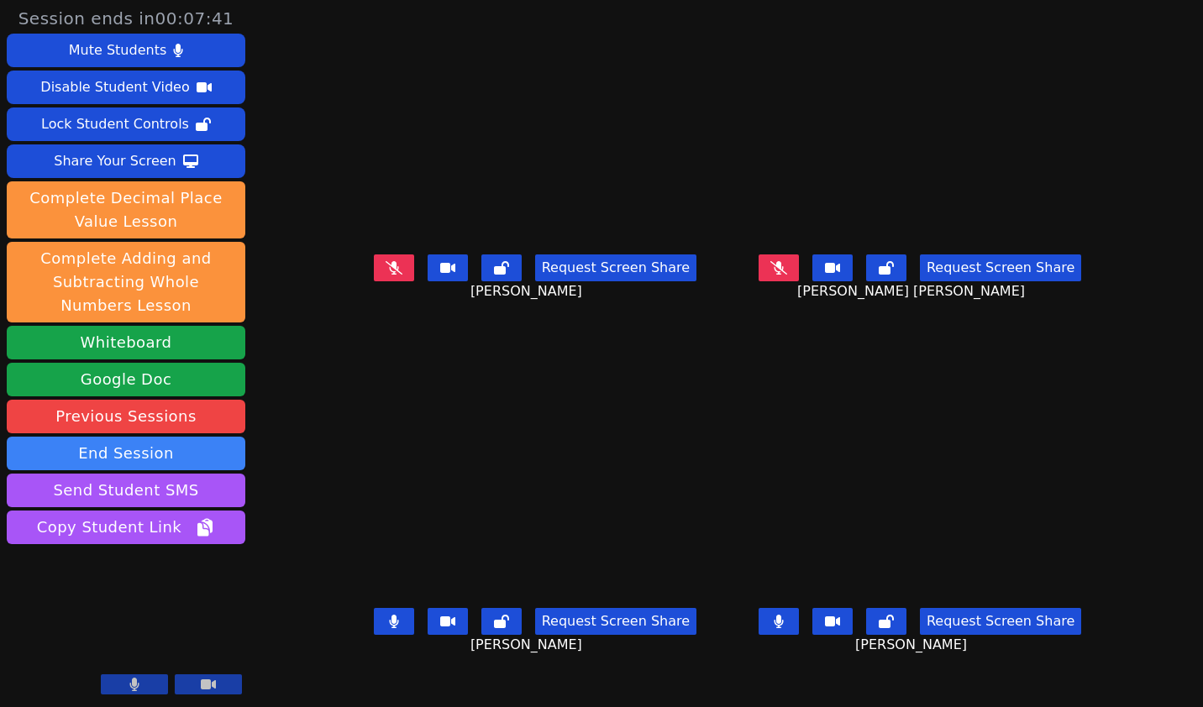
click at [374, 633] on button at bounding box center [394, 621] width 40 height 27
click at [799, 631] on button at bounding box center [778, 621] width 40 height 27
click at [385, 628] on icon at bounding box center [393, 621] width 17 height 13
click at [834, 611] on div "Request Screen Share Brandon Malvaez" at bounding box center [919, 634] width 371 height 67
click at [799, 621] on button at bounding box center [778, 621] width 40 height 27
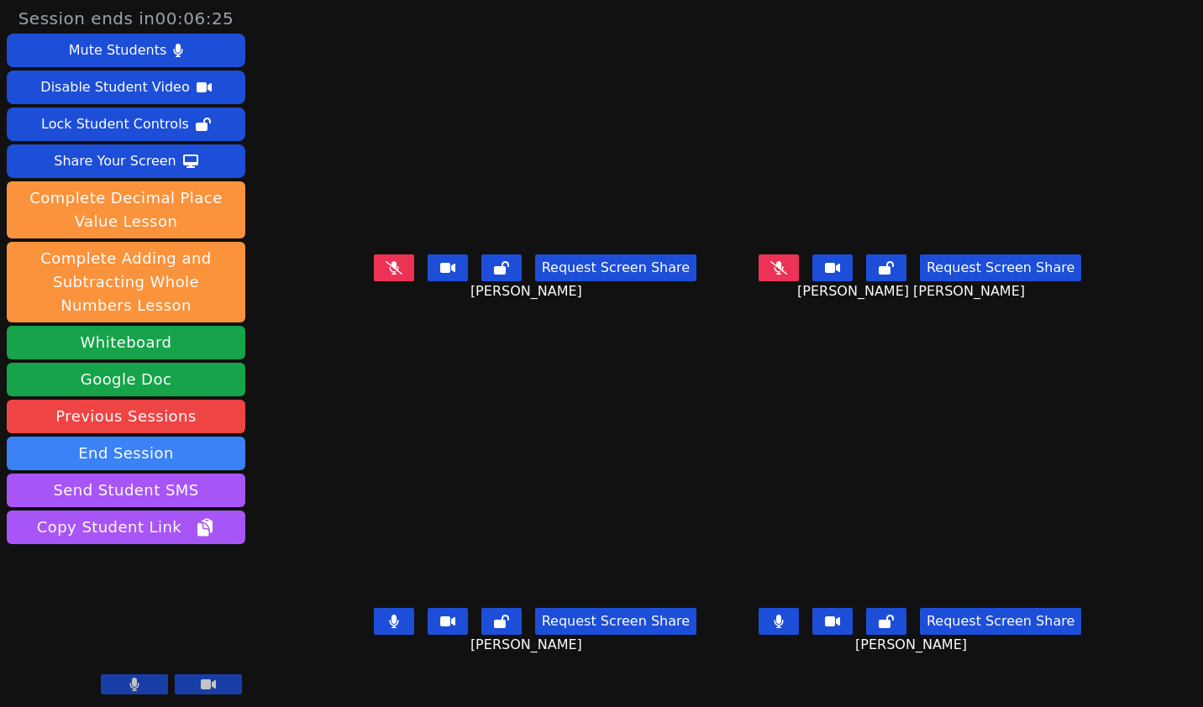
click at [799, 628] on button at bounding box center [778, 621] width 40 height 27
click at [625, 675] on div "KAMILAH SANTOS Request Screen Share KAMILAH SANTOS" at bounding box center [534, 531] width 371 height 354
click at [622, 667] on div "Request Screen Share KAMILAH SANTOS" at bounding box center [534, 634] width 371 height 67
click at [511, 664] on div "Request Screen Share KAMILAH SANTOS" at bounding box center [534, 634] width 371 height 67
click at [799, 616] on button at bounding box center [778, 621] width 40 height 27
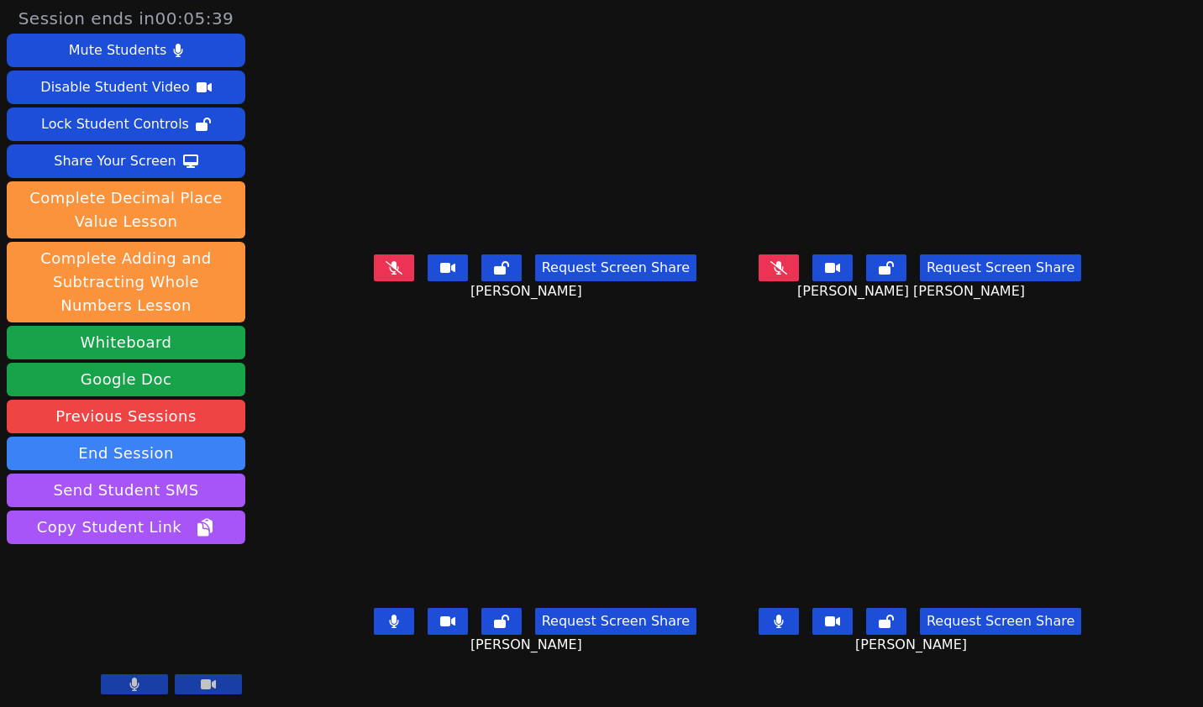
click at [787, 275] on icon at bounding box center [778, 267] width 17 height 13
click at [374, 281] on button at bounding box center [394, 267] width 40 height 27
click at [374, 279] on button at bounding box center [394, 267] width 40 height 27
click at [374, 281] on button at bounding box center [394, 267] width 40 height 27
click at [385, 275] on icon at bounding box center [393, 267] width 17 height 13
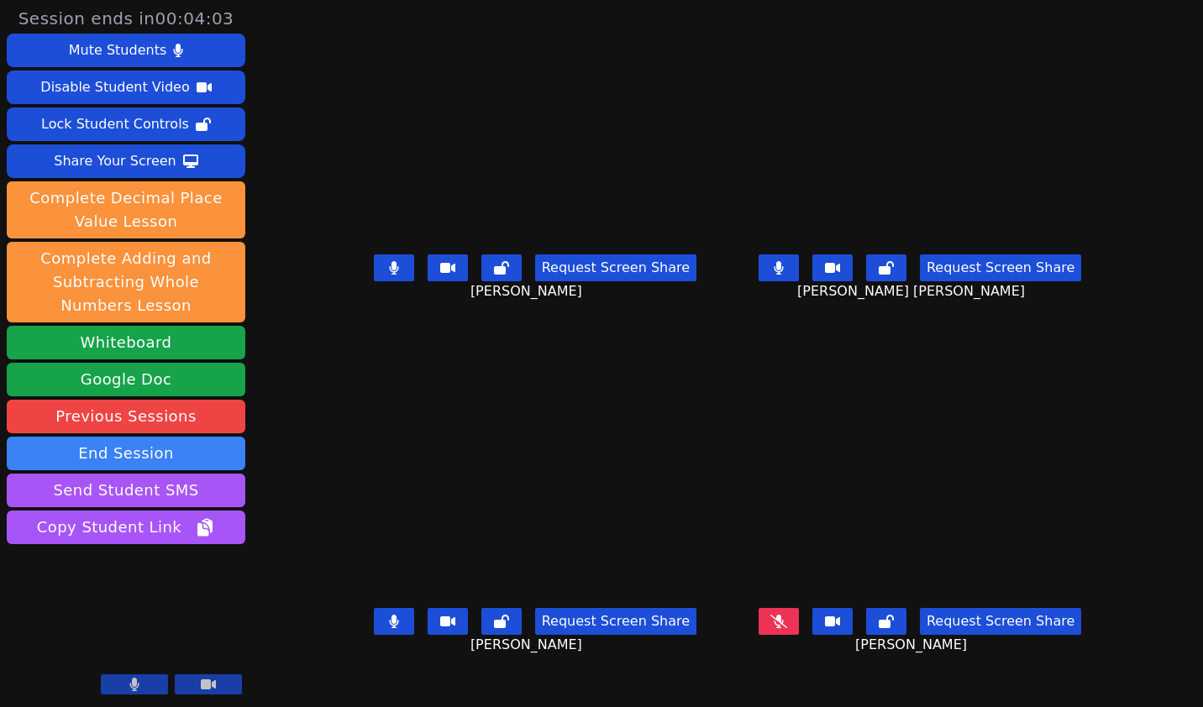
click at [349, 315] on div "Request Screen Share Aaliyah Trevino" at bounding box center [534, 281] width 371 height 67
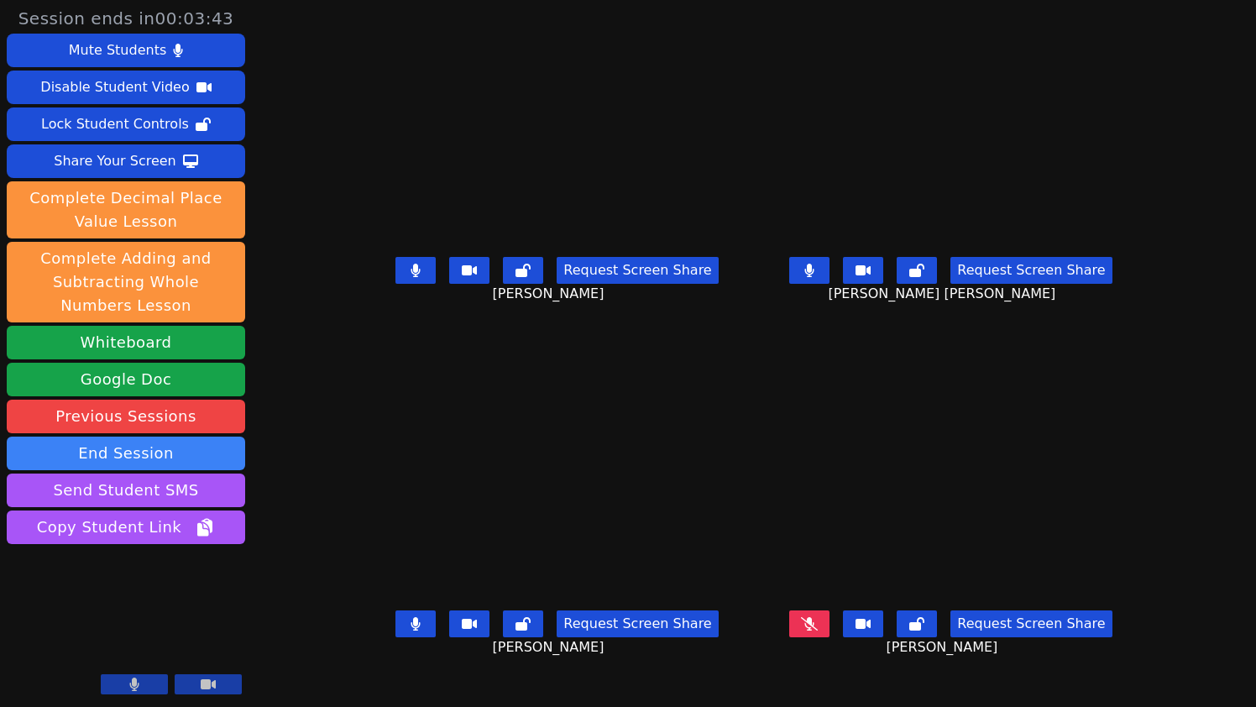
click at [723, 645] on div "Request Screen Share KAMILAH SANTOS" at bounding box center [557, 637] width 380 height 67
click at [407, 277] on icon at bounding box center [415, 270] width 17 height 13
click at [659, 662] on div "Request Screen Share KAMILAH SANTOS" at bounding box center [557, 637] width 380 height 67
click at [692, 317] on div "Request Screen Share Aaliyah Trevino" at bounding box center [557, 283] width 380 height 67
click at [677, 317] on div "Request Screen Share Aaliyah Trevino" at bounding box center [557, 283] width 380 height 67
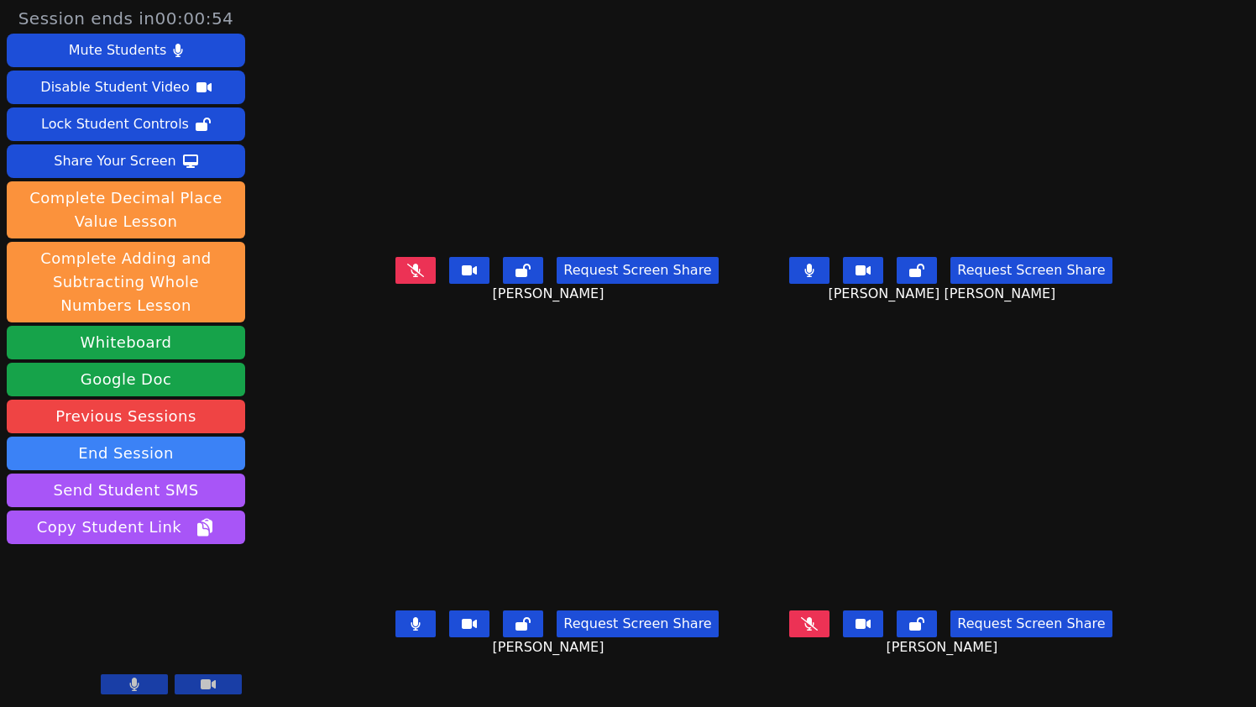
click at [396, 284] on button at bounding box center [416, 270] width 40 height 27
click at [830, 626] on button at bounding box center [809, 624] width 40 height 27
click at [720, 644] on div "Request Screen Share KAMILAH SANTOS" at bounding box center [557, 637] width 380 height 67
click at [636, 679] on div "KAMILAH SANTOS Request Screen Share KAMILAH SANTOS" at bounding box center [557, 531] width 380 height 354
click at [762, 642] on div "Request Screen Share Brandon Malvaez" at bounding box center [951, 637] width 380 height 67
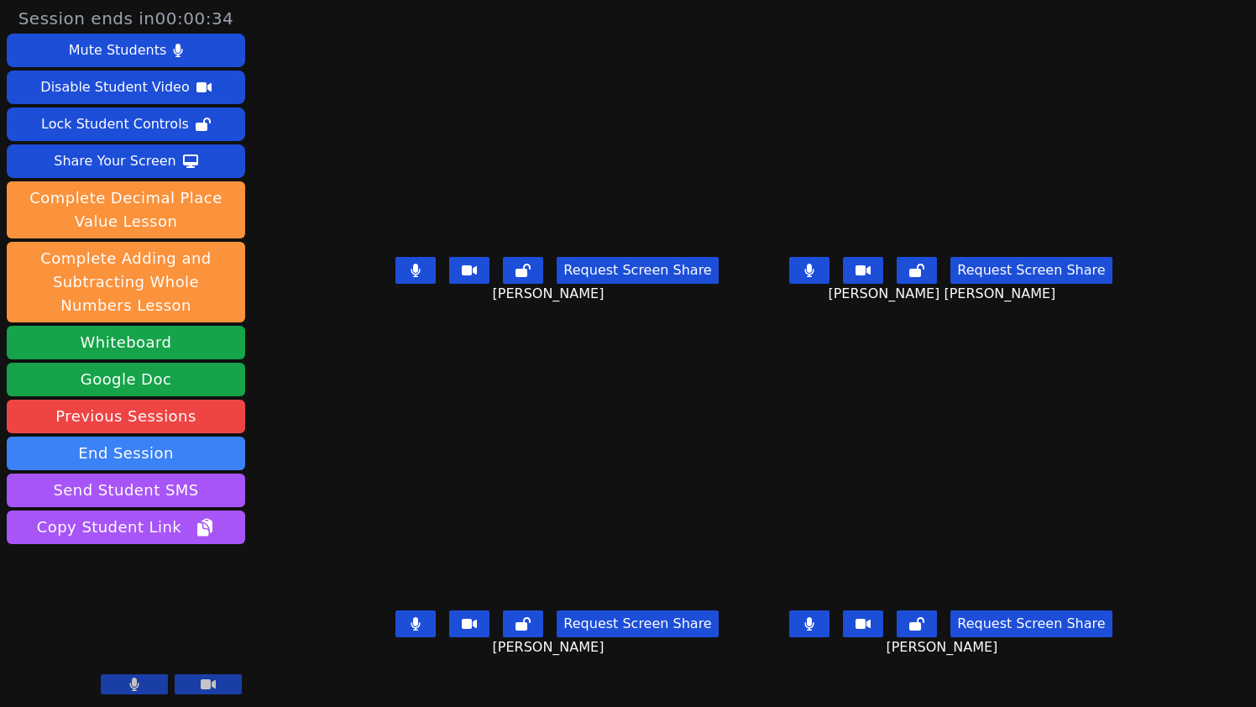
click at [740, 642] on main "Aaliyah Trevino Request Screen Share Aaliyah Trevino ESTEVAN JR ADAME CASILLAS …" at bounding box center [754, 353] width 774 height 707
click at [830, 281] on button at bounding box center [809, 270] width 40 height 27
click at [396, 284] on button at bounding box center [416, 270] width 40 height 27
click at [830, 633] on button at bounding box center [809, 624] width 40 height 27
click at [396, 631] on button at bounding box center [416, 624] width 40 height 27
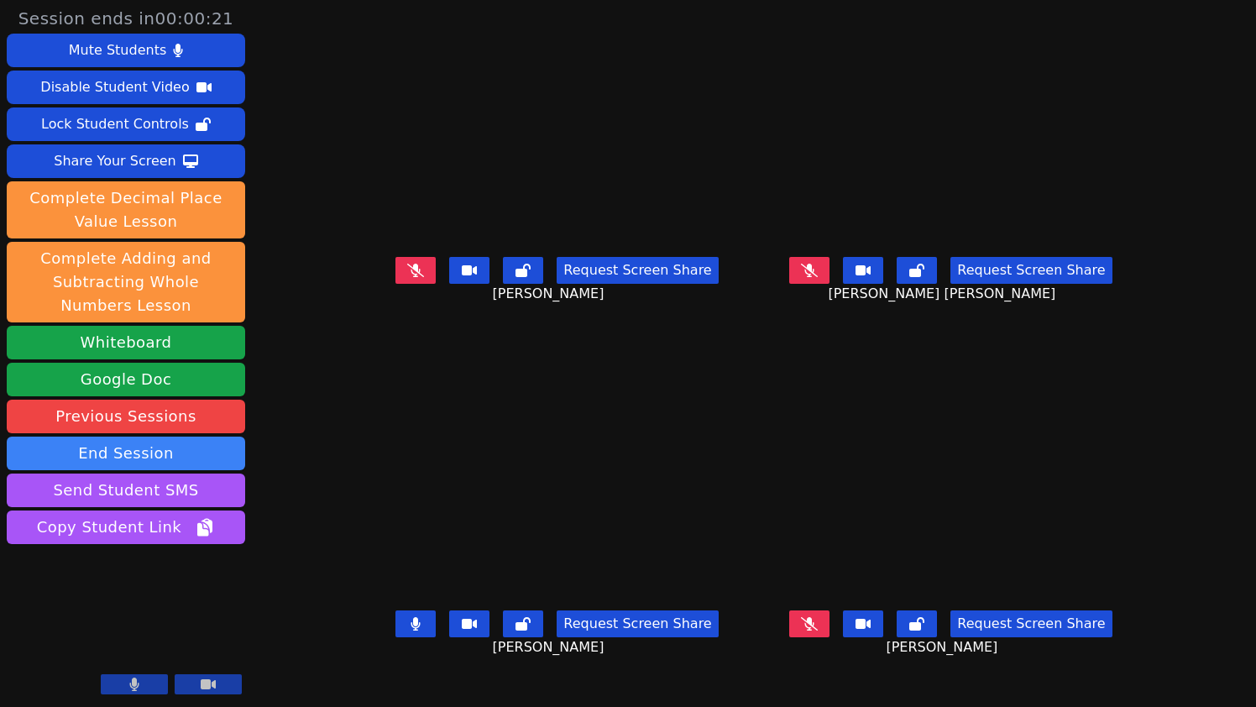
click at [407, 277] on icon at bounding box center [415, 270] width 17 height 13
click at [818, 277] on icon at bounding box center [809, 270] width 17 height 13
click at [818, 621] on icon at bounding box center [809, 623] width 17 height 13
click at [730, 651] on div "Request Screen Share KAMILAH SANTOS" at bounding box center [557, 637] width 380 height 67
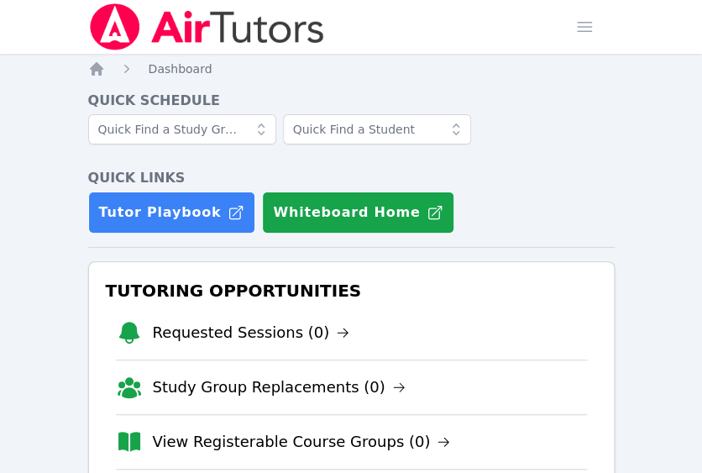
drag, startPoint x: 165, startPoint y: 169, endPoint x: 245, endPoint y: 169, distance: 80.6
click at [245, 169] on h4 "Quick Links" at bounding box center [351, 178] width 527 height 20
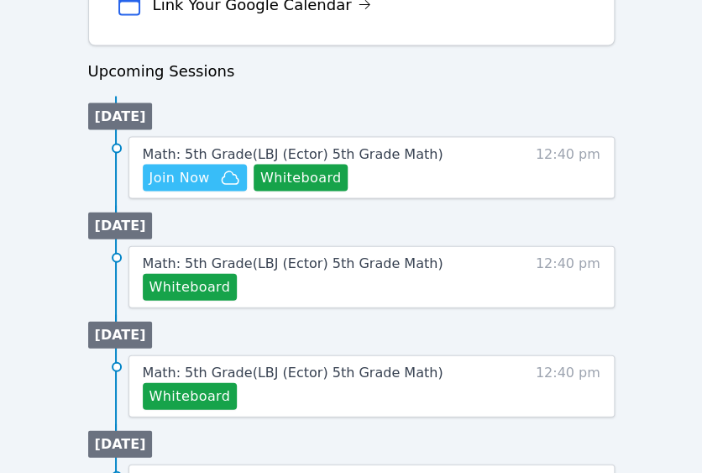
scroll to position [783, 0]
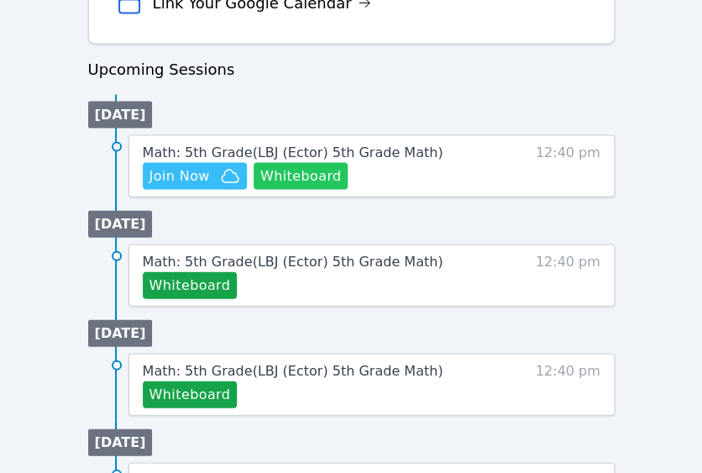
click at [324, 171] on button "Whiteboard" at bounding box center [301, 175] width 95 height 27
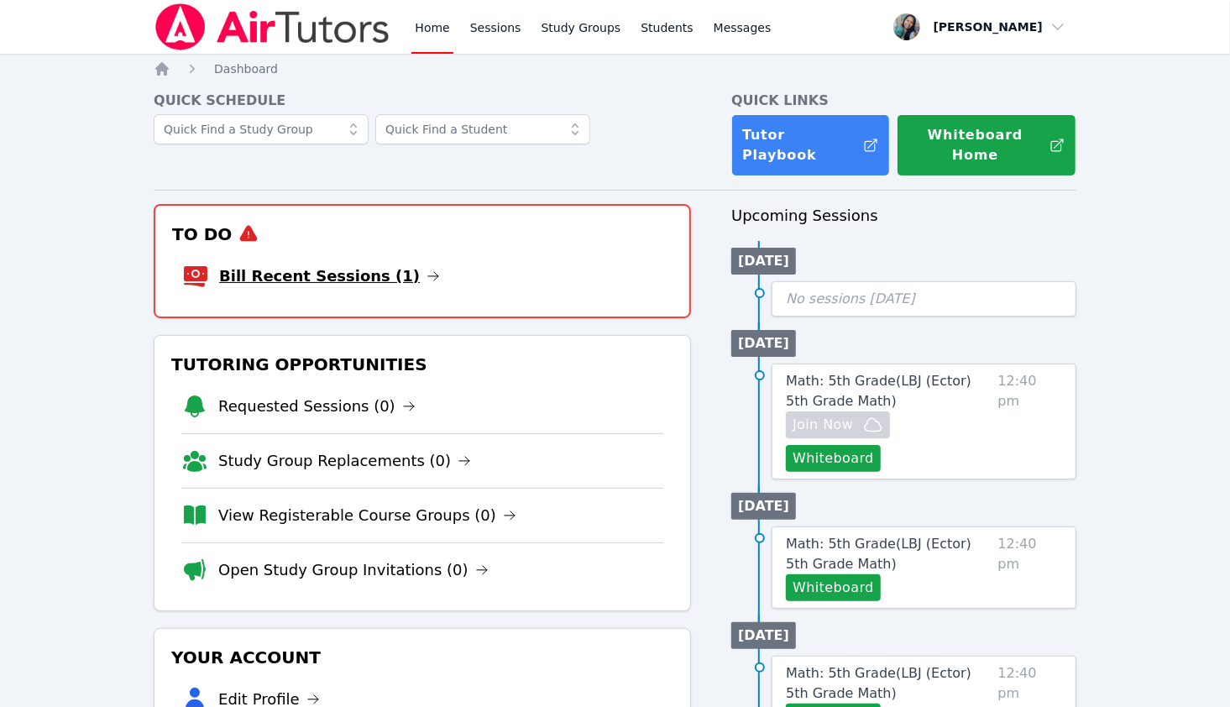
click at [321, 265] on link "Bill Recent Sessions (1)" at bounding box center [329, 277] width 221 height 24
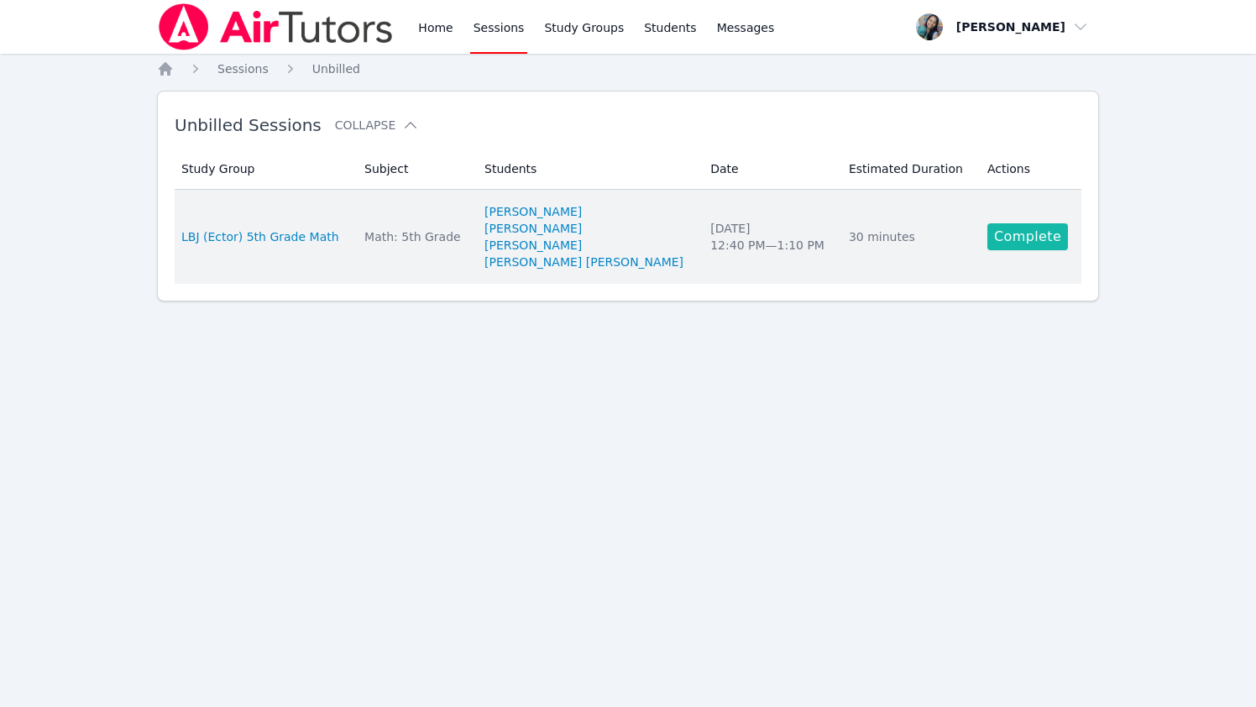
click at [1026, 244] on link "Complete" at bounding box center [1028, 236] width 81 height 27
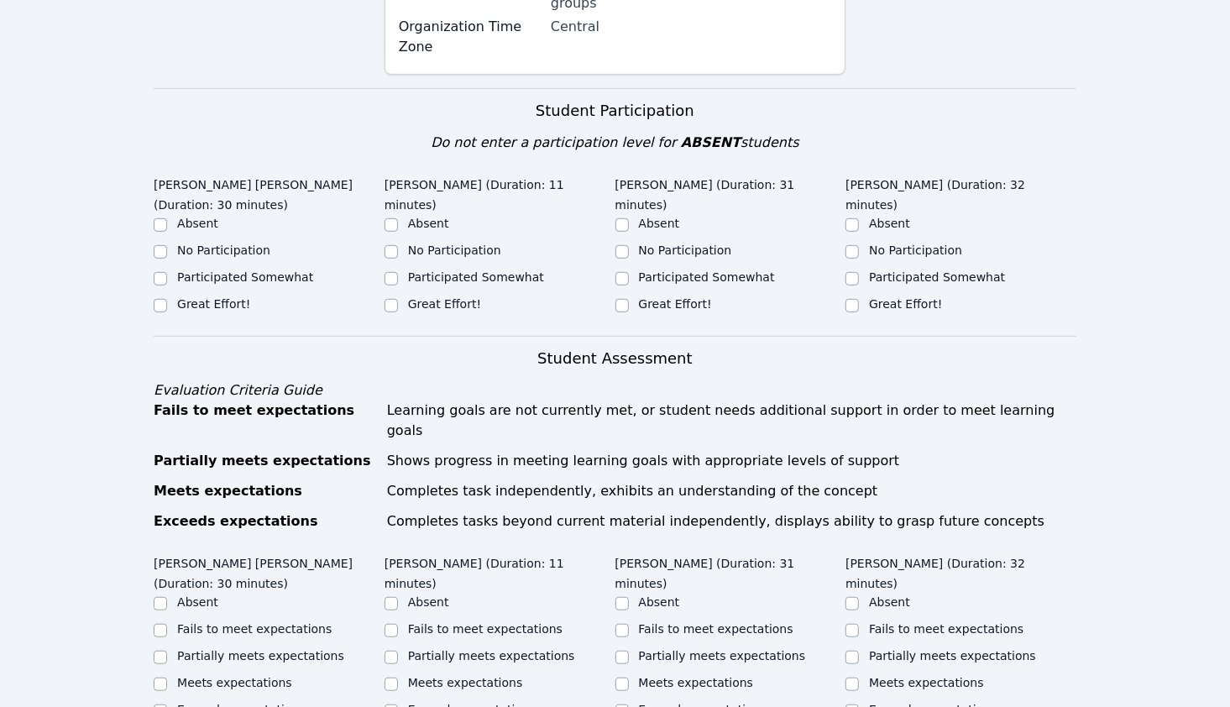
scroll to position [504, 0]
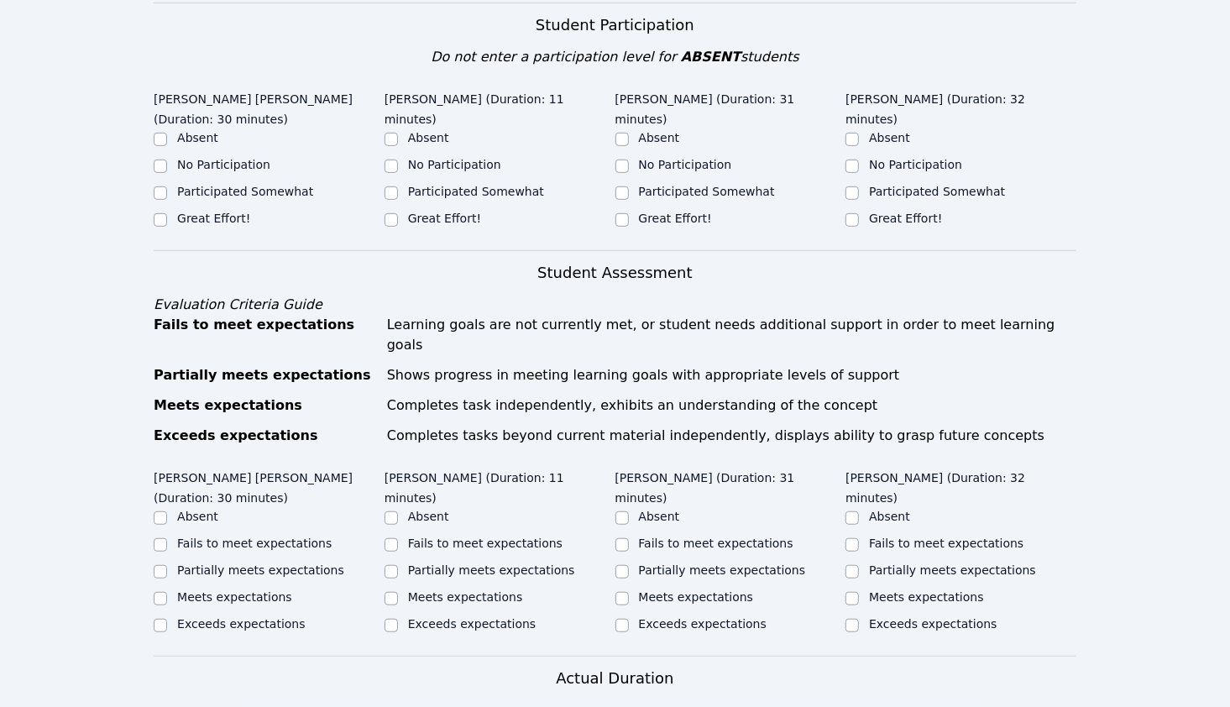
click at [197, 170] on ul "Absent No Participation Participated Somewhat Great Effort!" at bounding box center [269, 179] width 231 height 101
click at [169, 210] on div "Great Effort!" at bounding box center [269, 220] width 231 height 20
click at [154, 213] on input "Great Effort!" at bounding box center [160, 219] width 13 height 13
checkbox input "true"
click at [397, 210] on div at bounding box center [391, 220] width 13 height 20
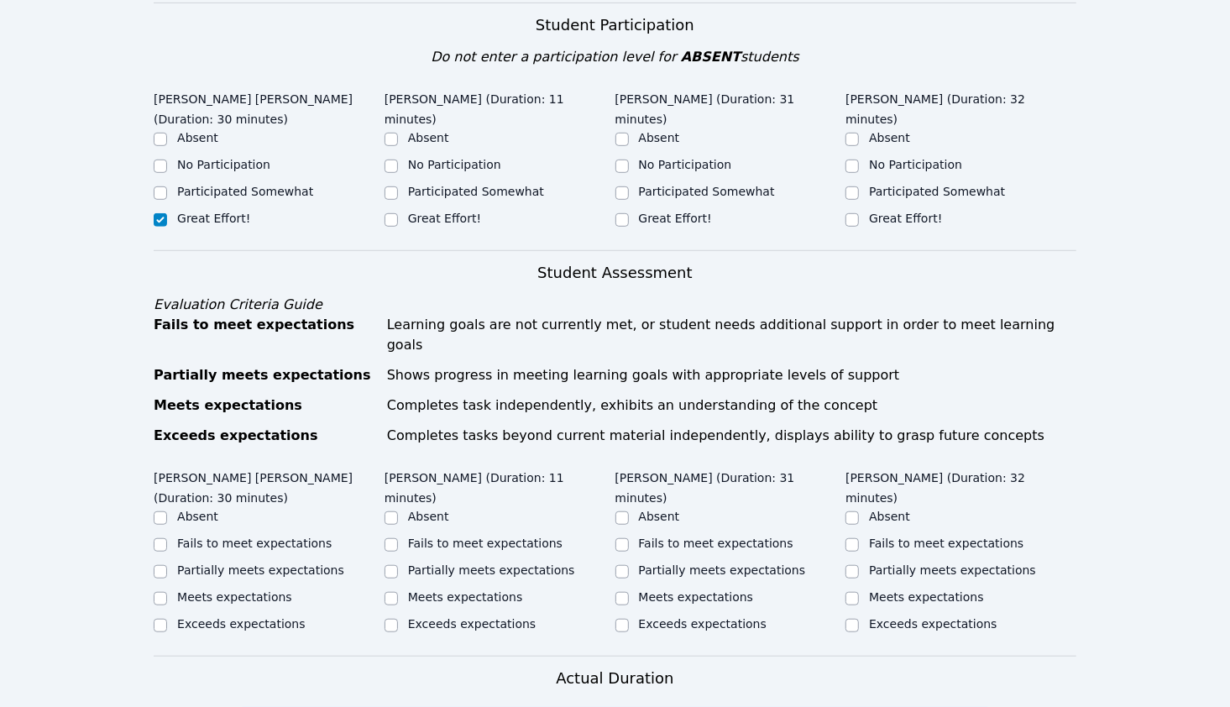
click at [401, 183] on div "Participated Somewhat" at bounding box center [500, 193] width 231 height 20
click at [393, 186] on input "Participated Somewhat" at bounding box center [391, 192] width 13 height 13
checkbox input "true"
click at [616, 213] on input "Great Effort!" at bounding box center [622, 219] width 13 height 13
checkbox input "true"
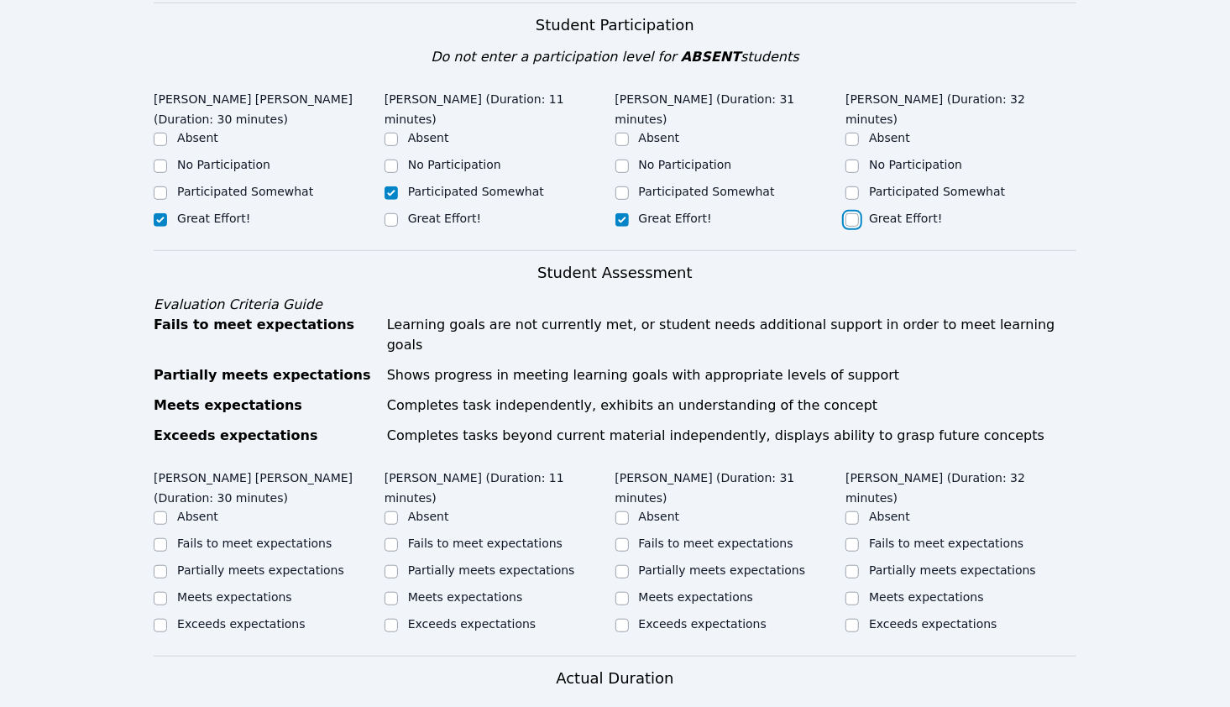
click at [857, 213] on input "Great Effort!" at bounding box center [852, 219] width 13 height 13
checkbox input "true"
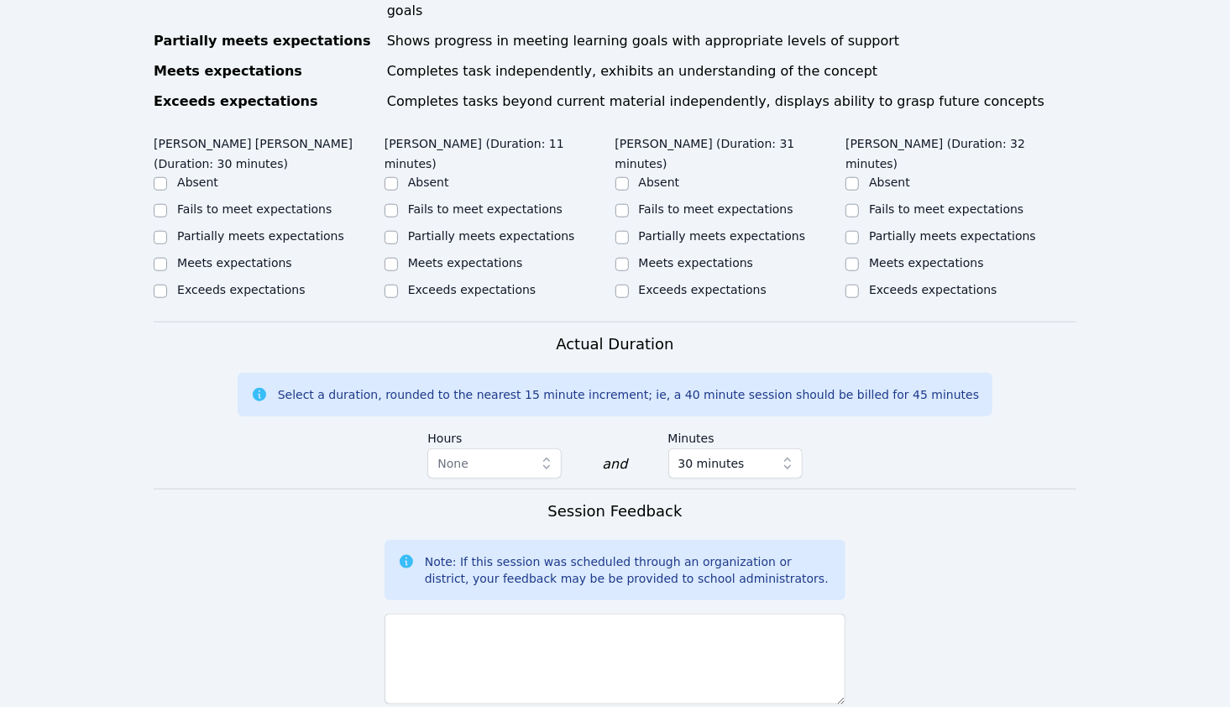
scroll to position [840, 0]
click at [165, 256] on input "Meets expectations" at bounding box center [160, 262] width 13 height 13
checkbox input "true"
click at [423, 254] on label "Meets expectations" at bounding box center [465, 260] width 115 height 13
click at [398, 256] on input "Meets expectations" at bounding box center [391, 262] width 13 height 13
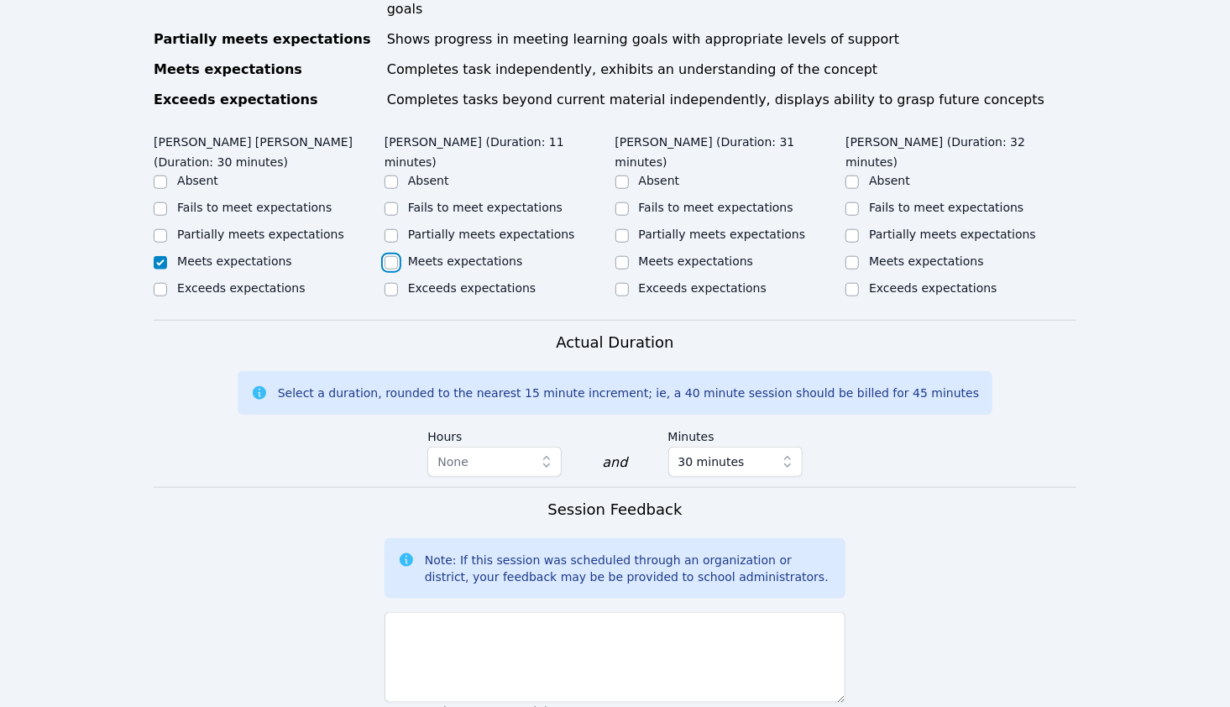
checkbox input "true"
click at [438, 226] on div "Partially meets expectations" at bounding box center [491, 234] width 167 height 17
click at [495, 228] on label "Partially meets expectations" at bounding box center [491, 234] width 167 height 13
click at [398, 229] on input "Partially meets expectations" at bounding box center [391, 235] width 13 height 13
checkbox input "true"
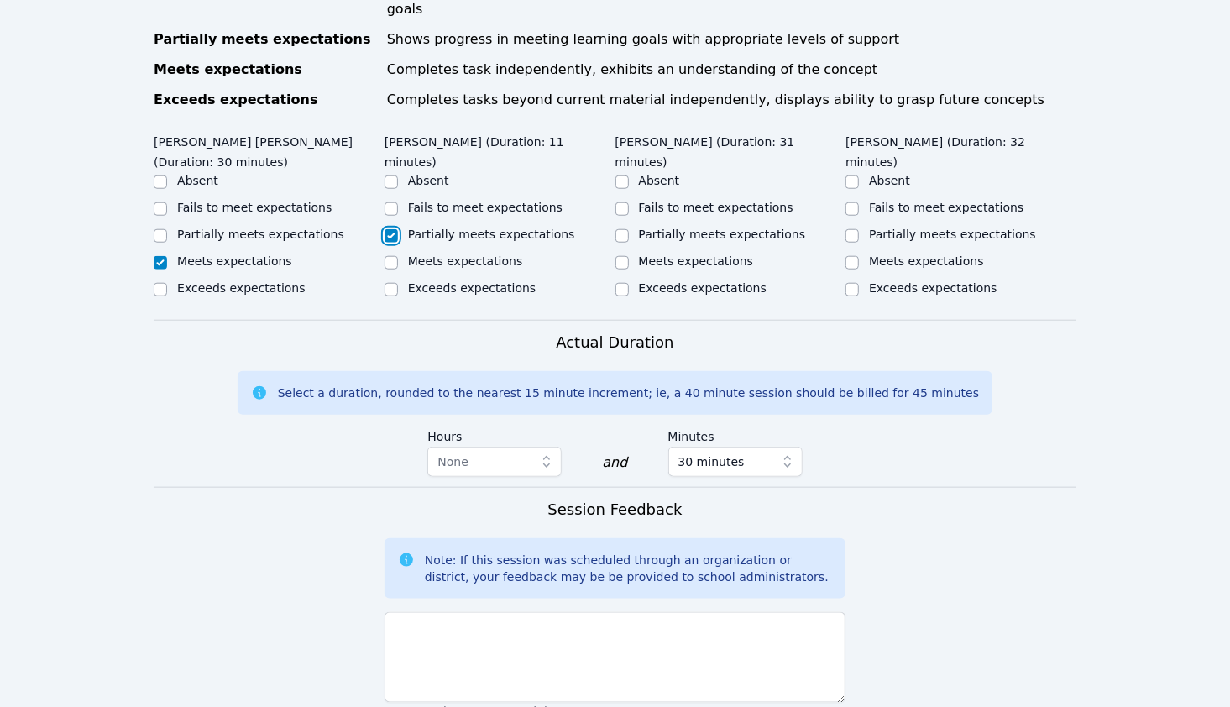
checkbox input "false"
click at [660, 254] on label "Meets expectations" at bounding box center [696, 260] width 115 height 13
click at [629, 256] on input "Meets expectations" at bounding box center [622, 262] width 13 height 13
checkbox input "true"
click at [855, 256] on input "Meets expectations" at bounding box center [852, 262] width 13 height 13
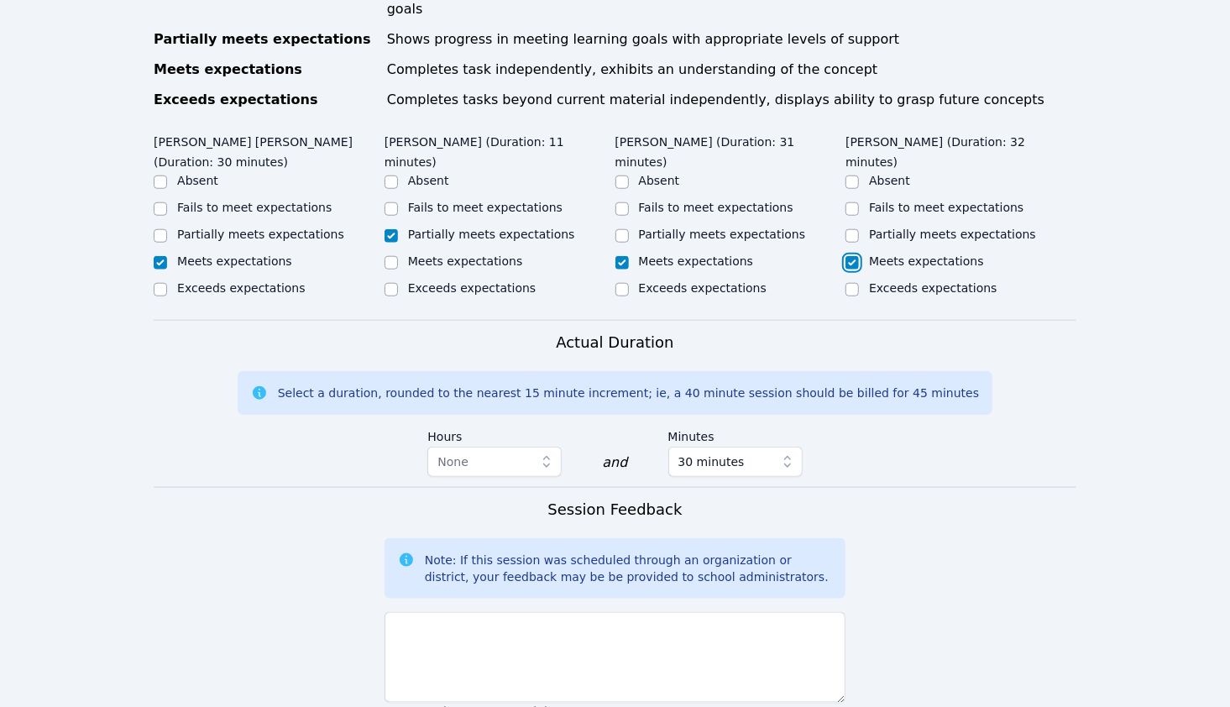
checkbox input "true"
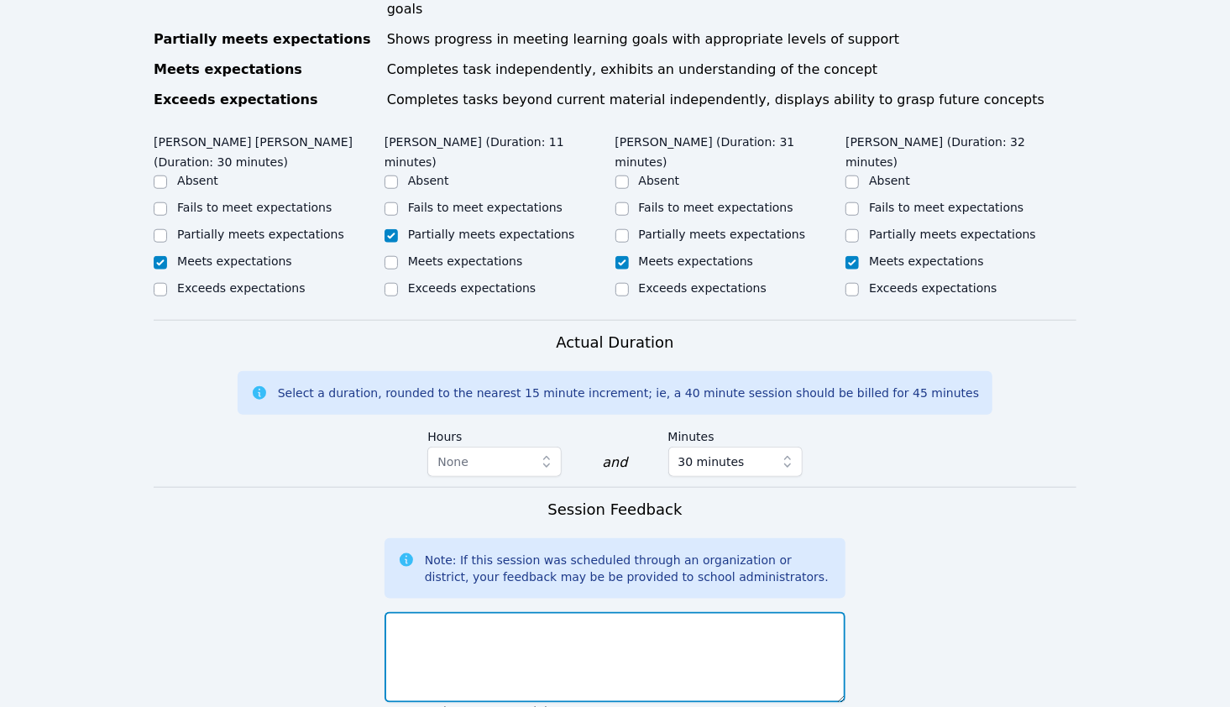
click at [601, 612] on textarea at bounding box center [615, 657] width 461 height 91
drag, startPoint x: 517, startPoint y: 637, endPoint x: 517, endPoint y: 627, distance: 9.2
click at [517, 633] on textarea "We worked on the" at bounding box center [615, 657] width 461 height 91
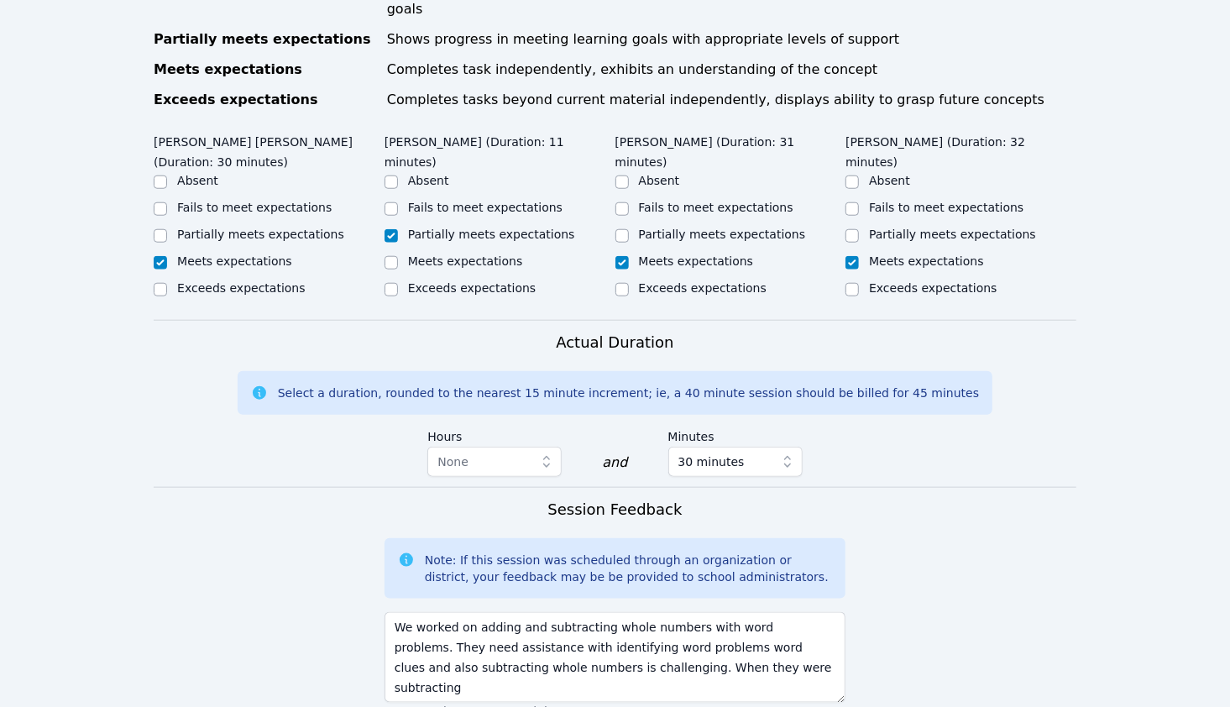
click at [311, 464] on form "Student Participation Do not enter a participation level for ABSENT students ES…" at bounding box center [615, 330] width 923 height 1326
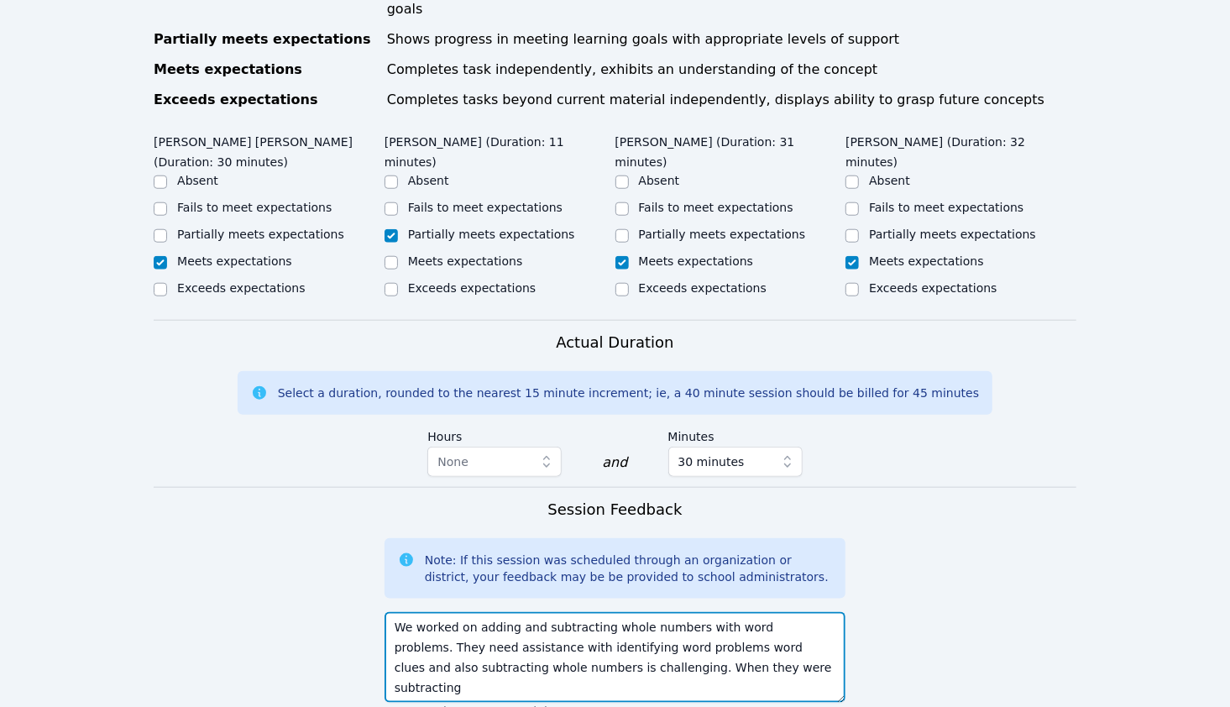
click at [731, 612] on textarea "We worked on adding and subtracting whole numbers with word problems. They need…" at bounding box center [615, 657] width 461 height 91
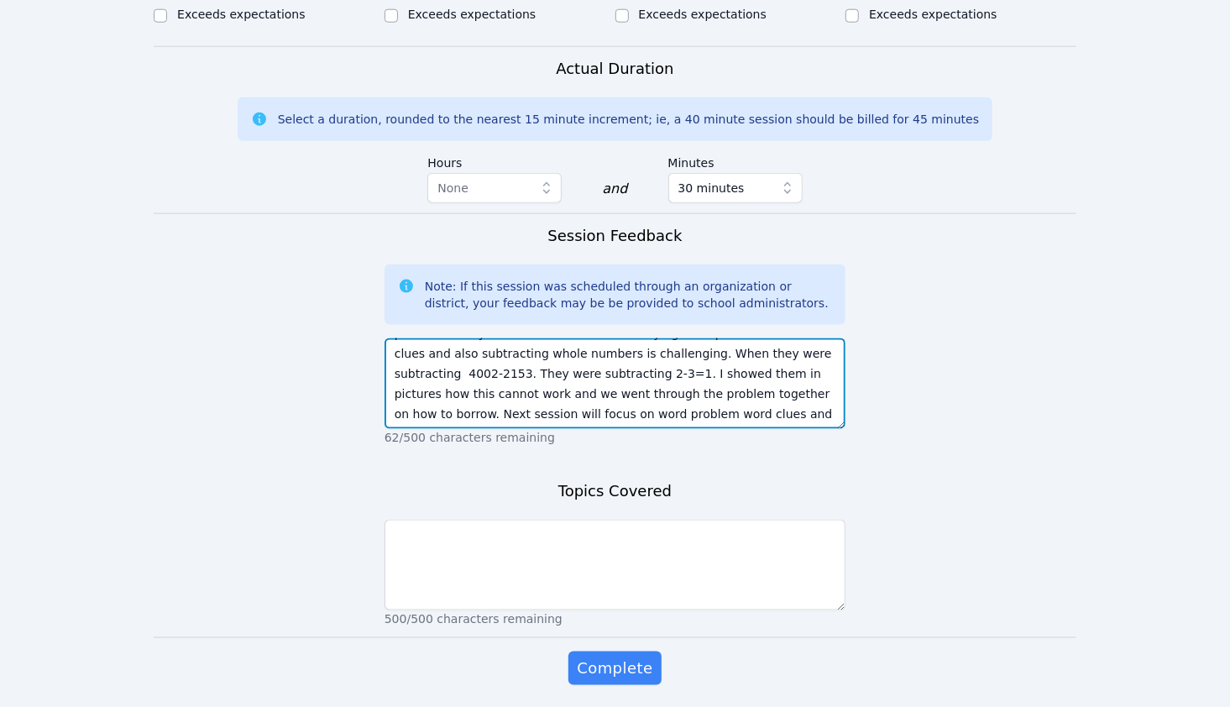
type textarea "We worked on adding and subtracting whole numbers with word problems. They need…"
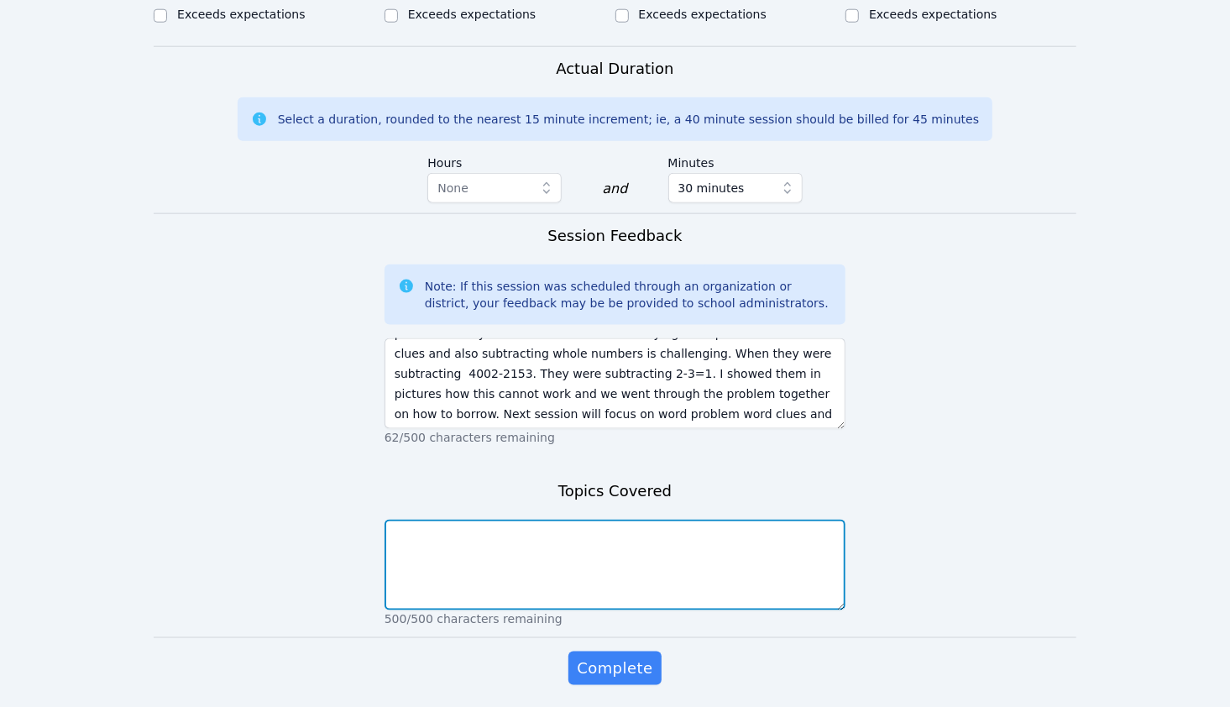
click at [675, 520] on textarea at bounding box center [615, 565] width 461 height 91
type textarea "addition and subtraction whole numbers"
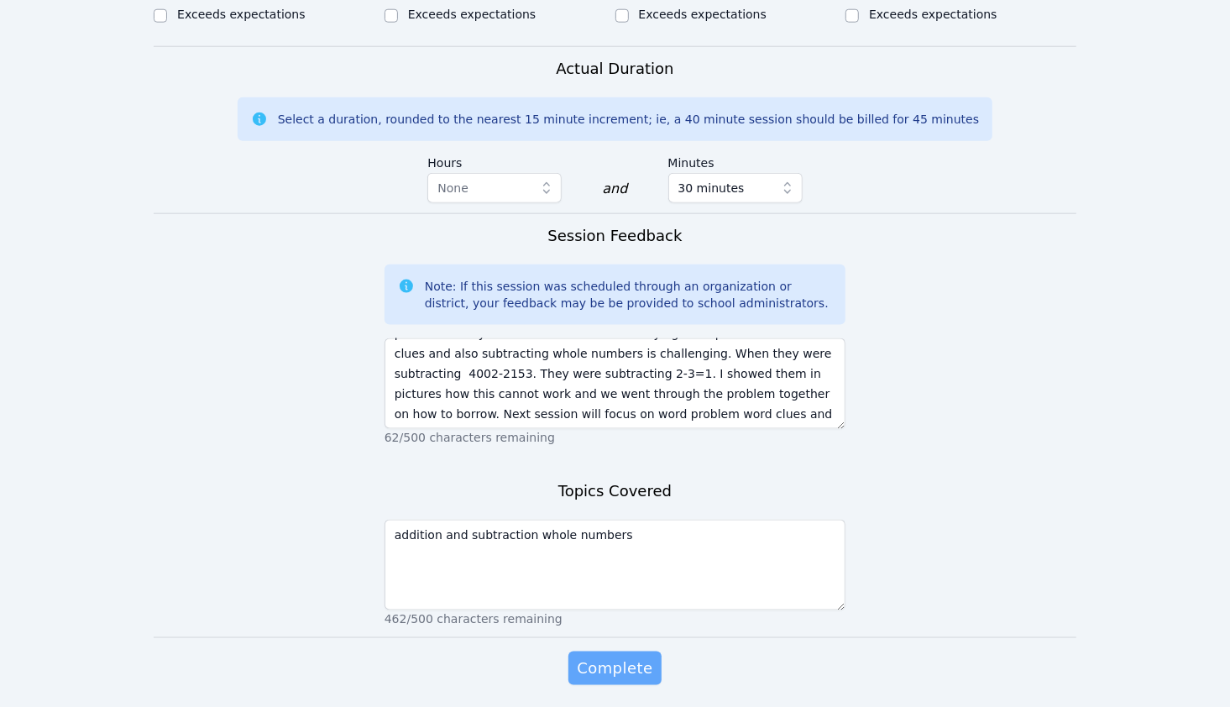
click at [628, 657] on span "Complete" at bounding box center [615, 669] width 76 height 24
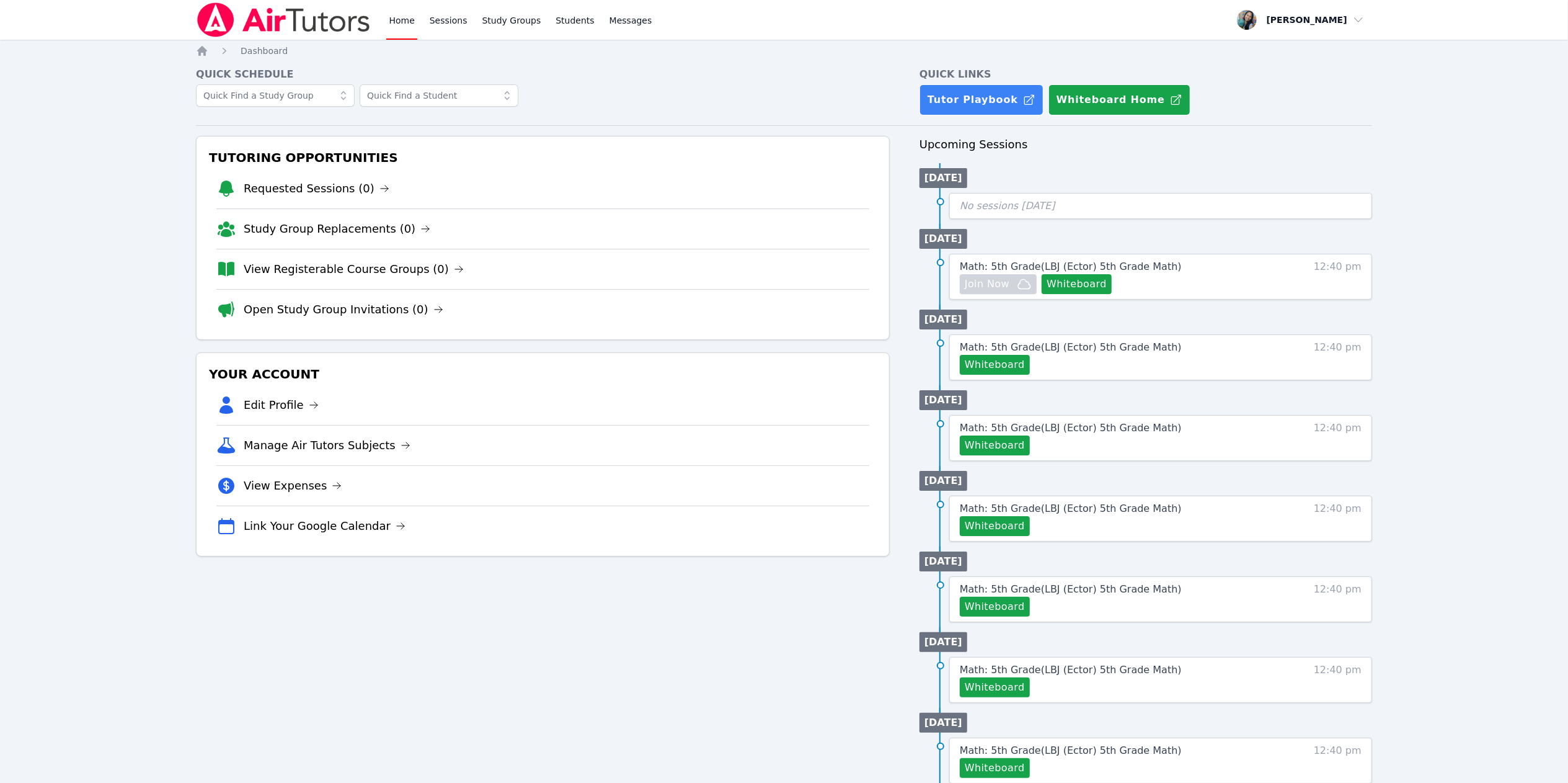
click at [464, 16] on div "Home Sessions Study Groups Students Messages" at bounding box center [520, 20] width 268 height 40
click at [456, 24] on link "Sessions" at bounding box center [449, 20] width 43 height 40
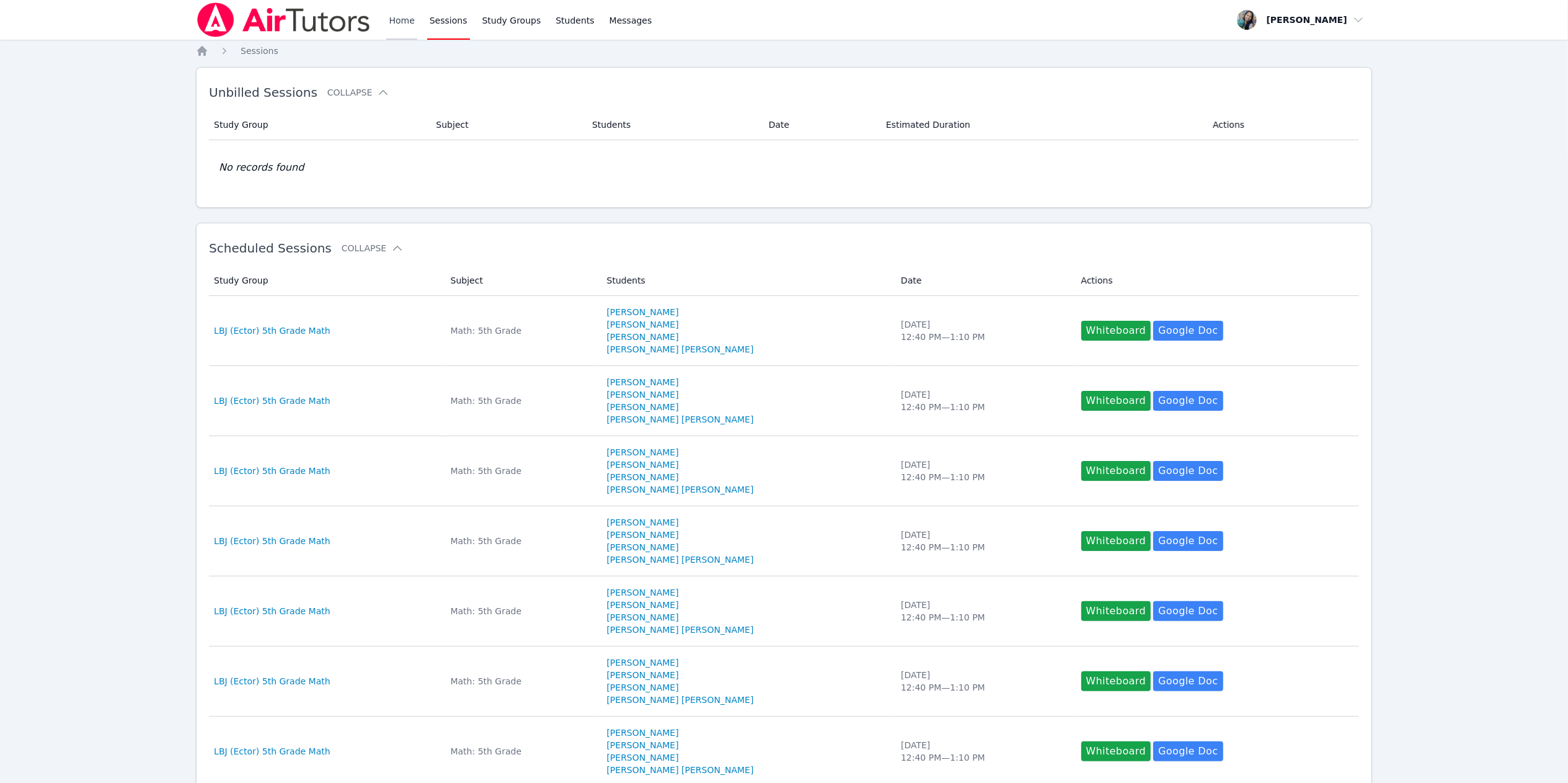
click at [388, 16] on link "Home" at bounding box center [401, 20] width 30 height 40
